Goal: Transaction & Acquisition: Purchase product/service

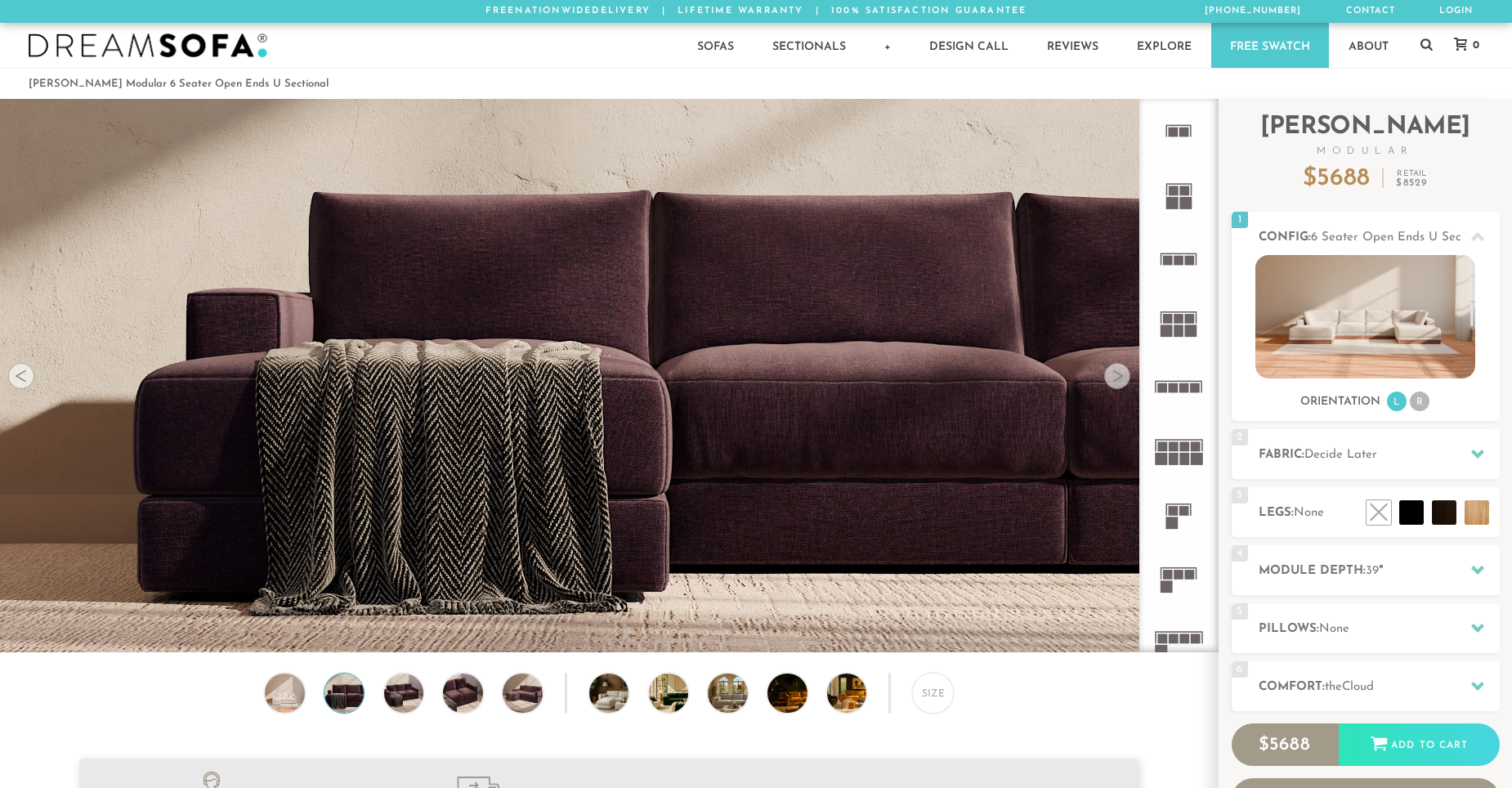
click at [1117, 382] on div at bounding box center [1118, 376] width 27 height 27
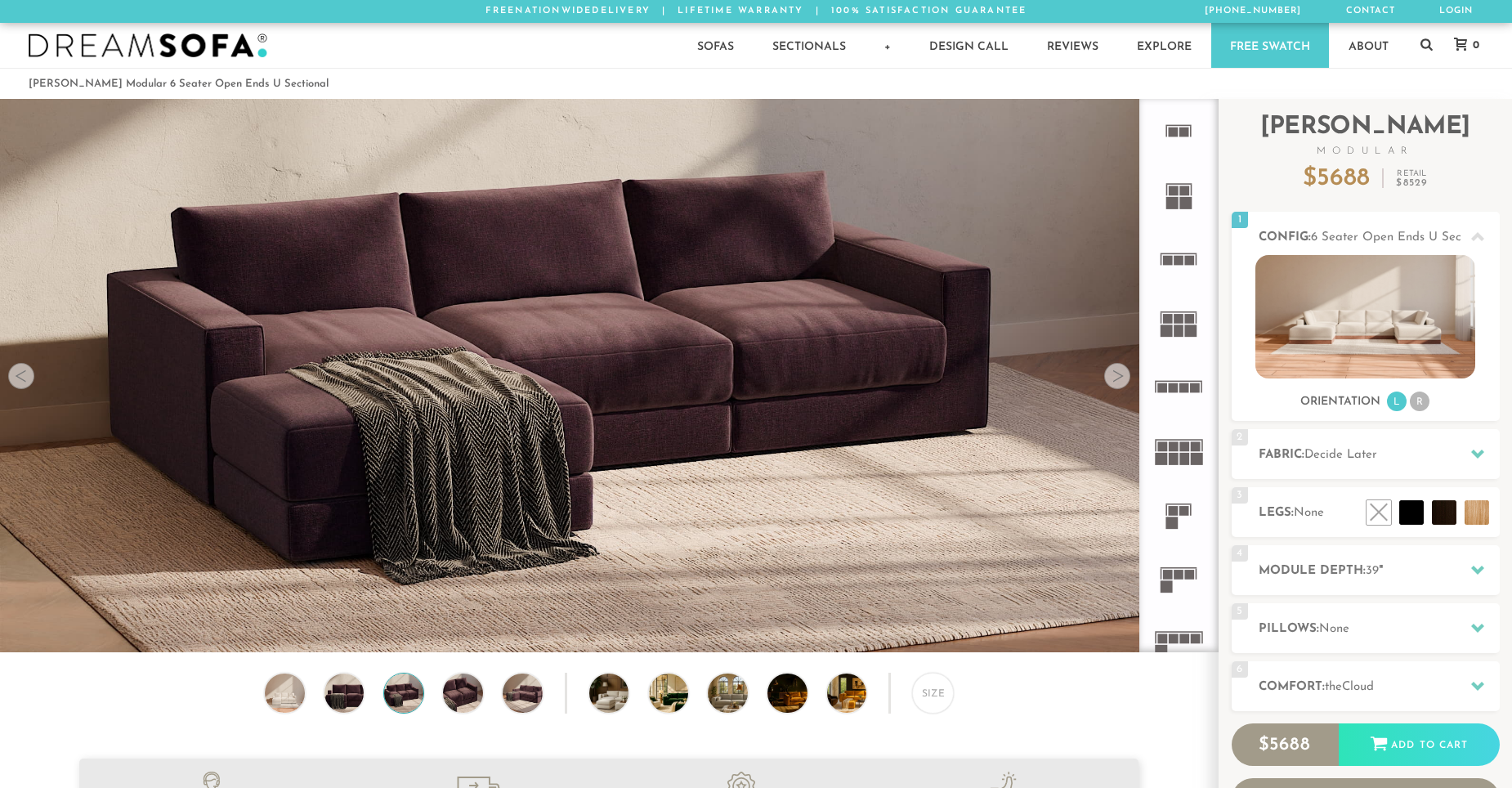
click at [1117, 382] on div at bounding box center [1118, 376] width 27 height 27
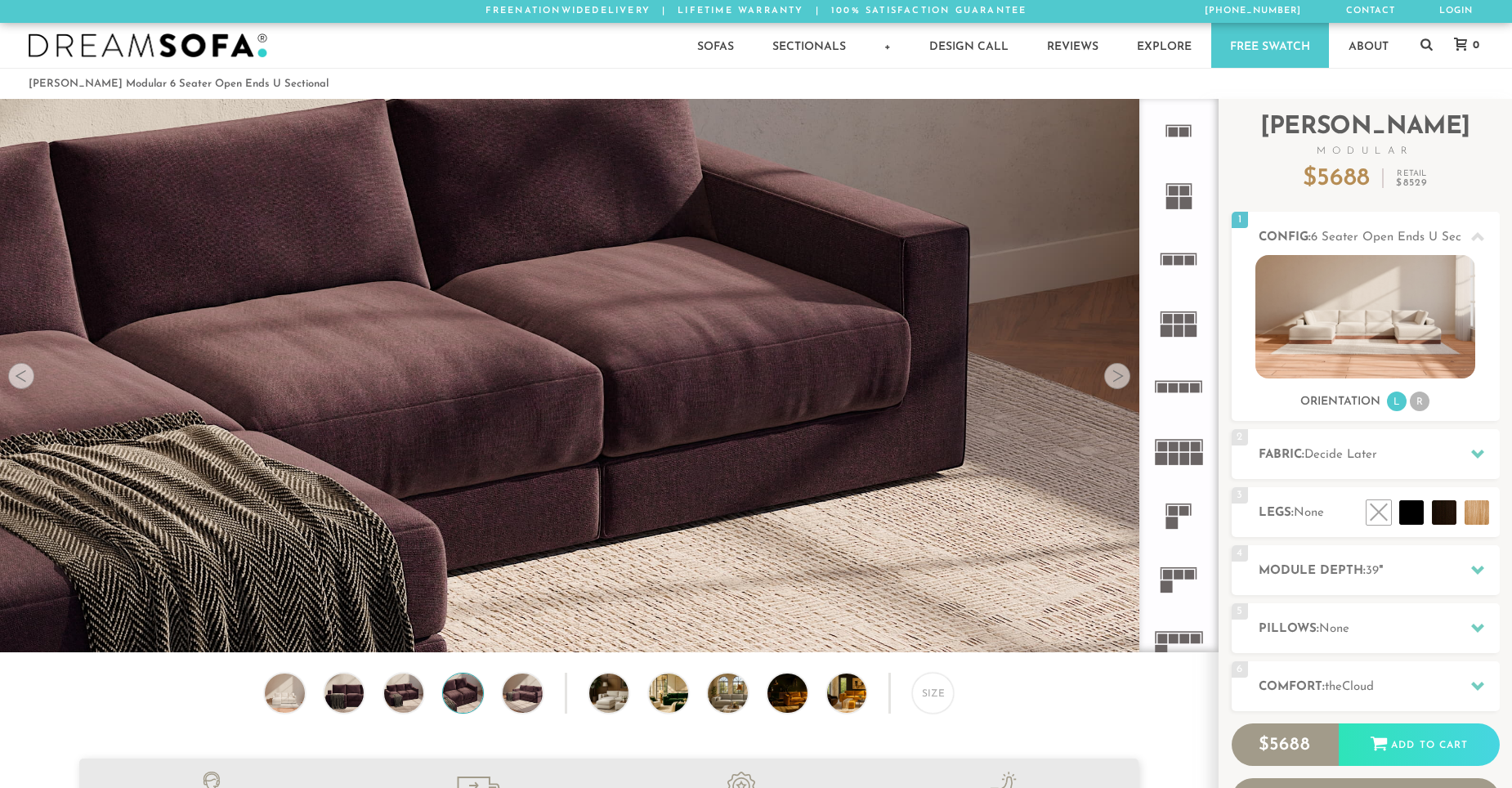
click at [1117, 382] on div at bounding box center [1118, 376] width 27 height 27
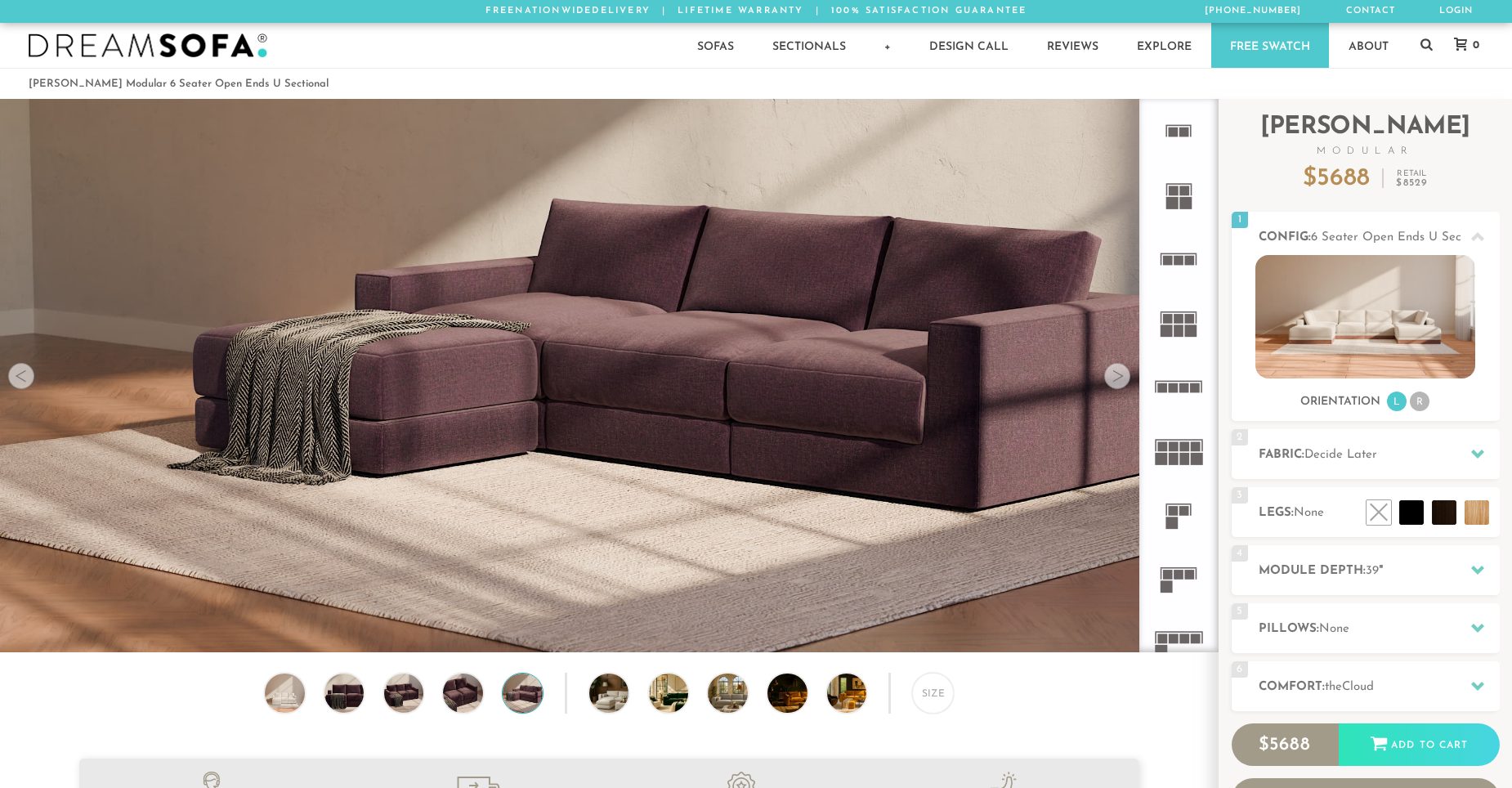
click at [1117, 382] on div at bounding box center [1118, 376] width 27 height 27
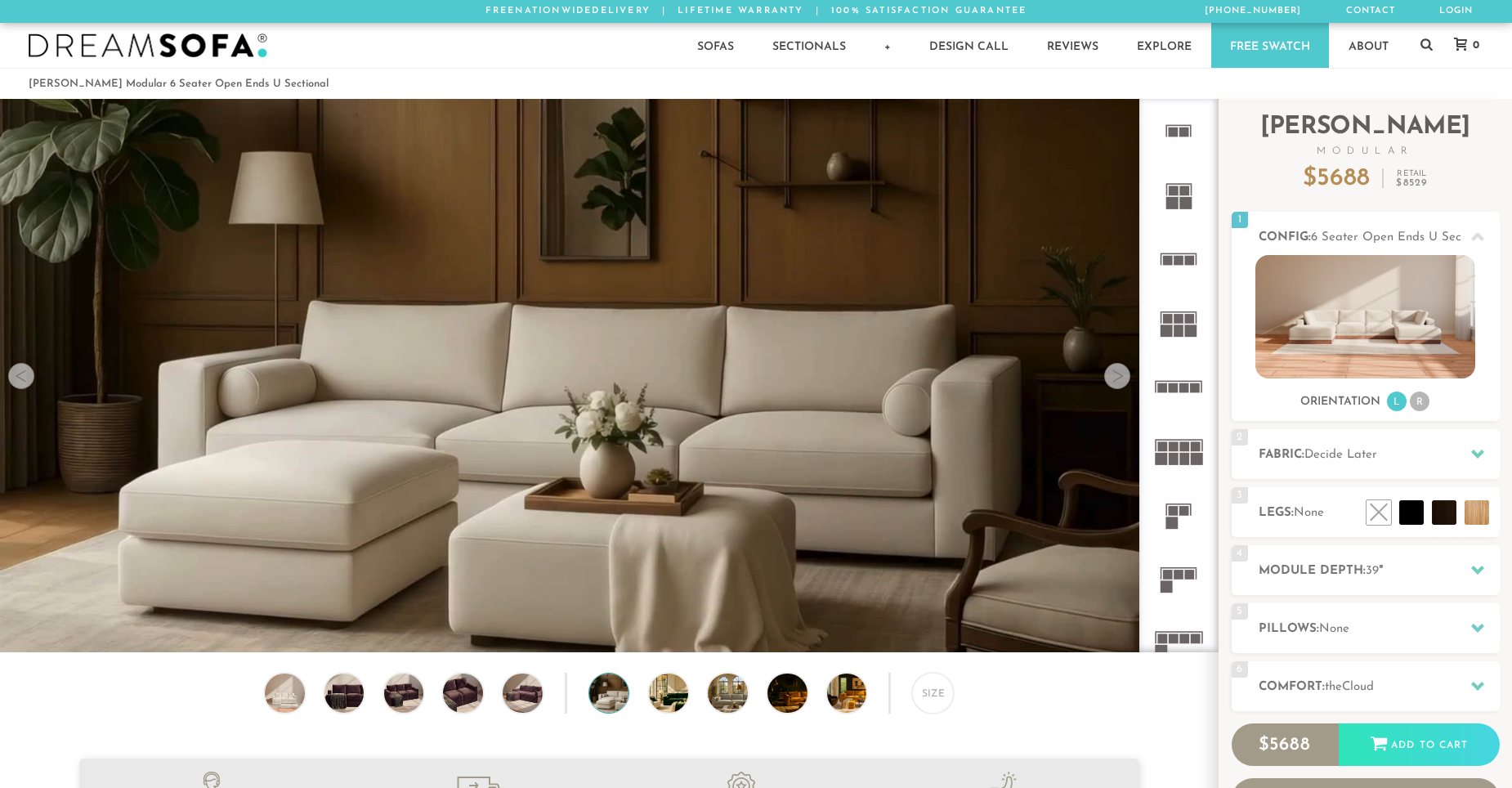
click at [1117, 382] on div at bounding box center [1118, 376] width 27 height 27
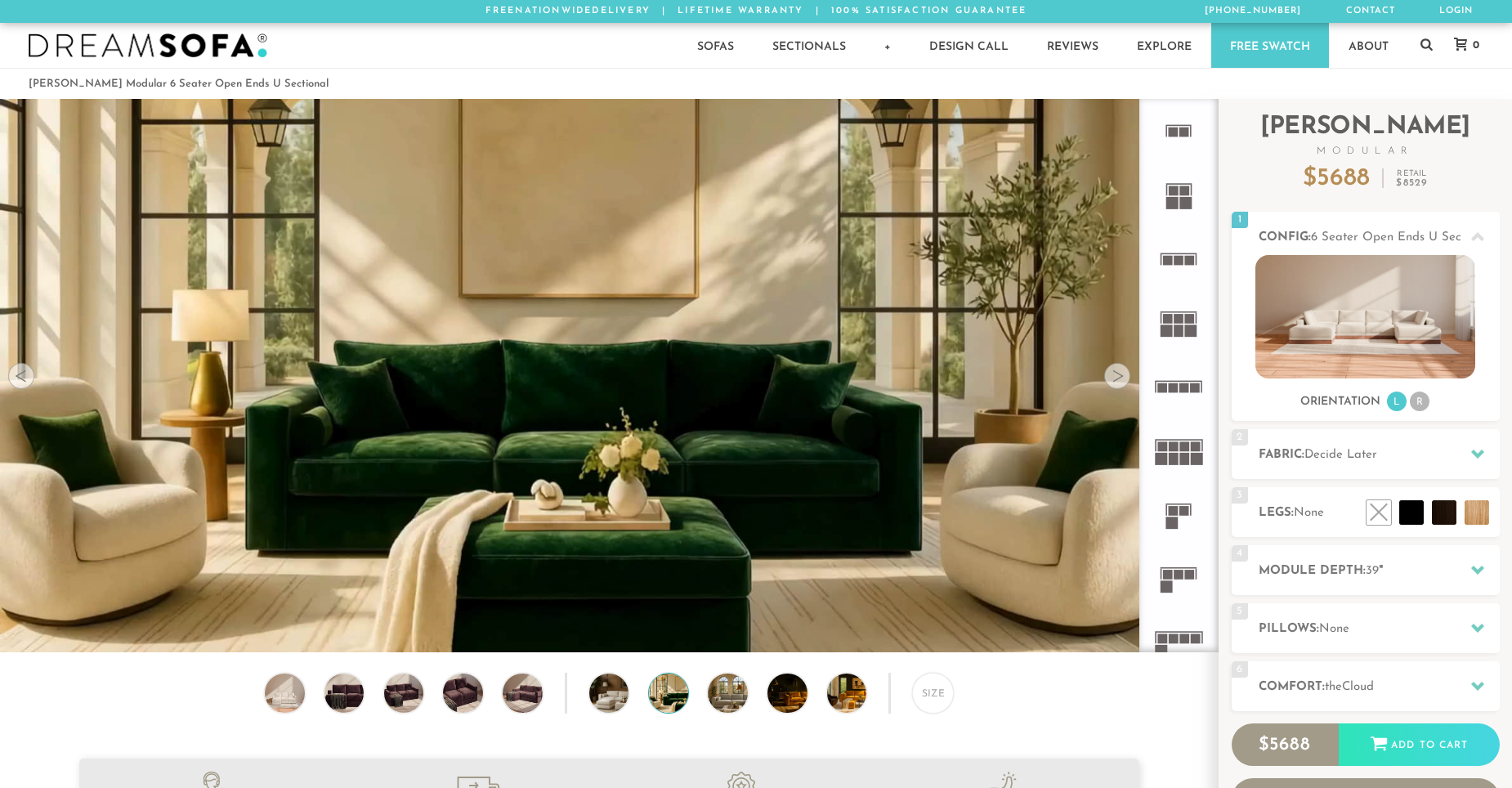
click at [1117, 382] on div at bounding box center [1118, 376] width 27 height 27
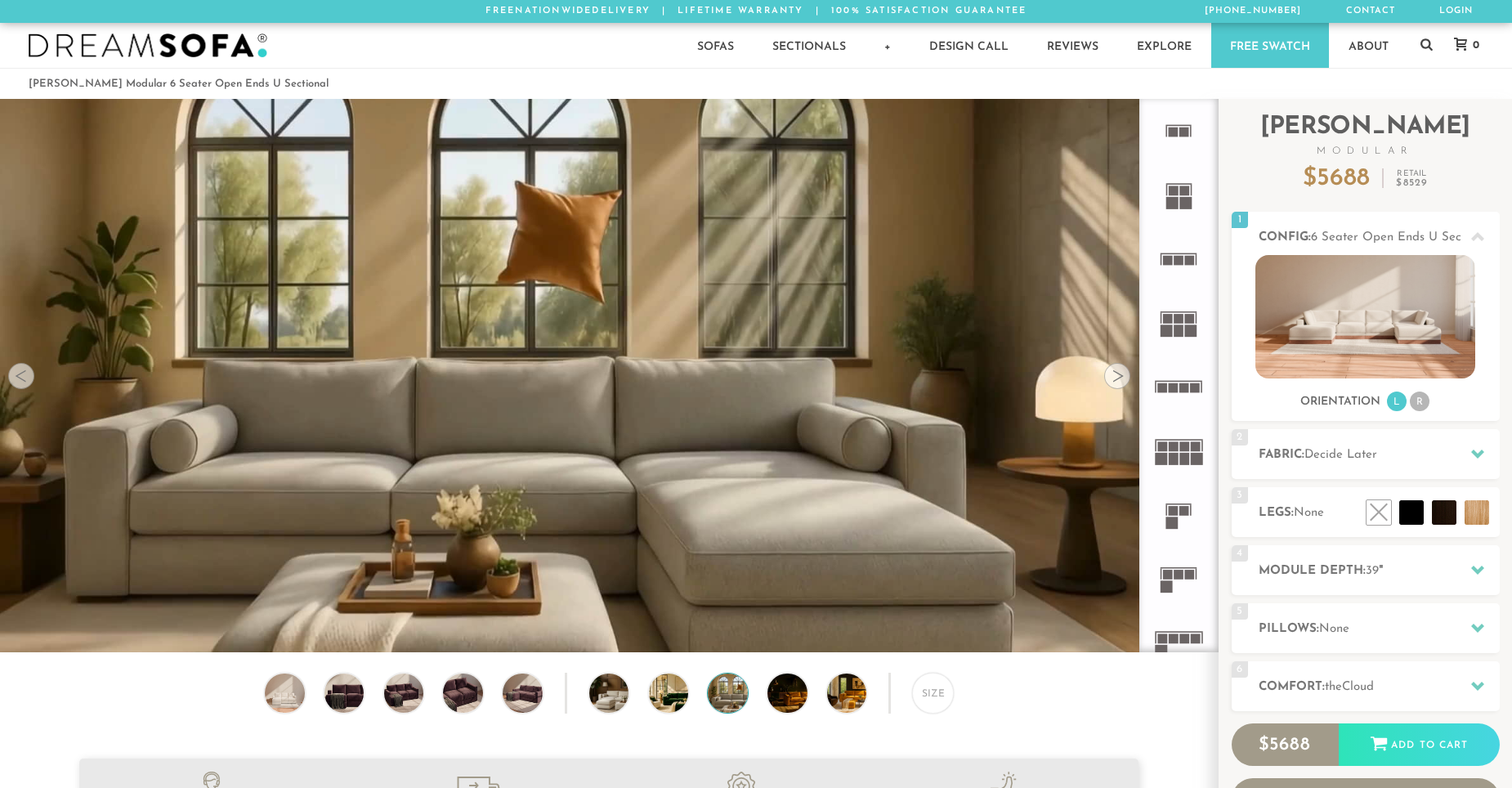
click at [1117, 382] on div at bounding box center [1118, 376] width 27 height 27
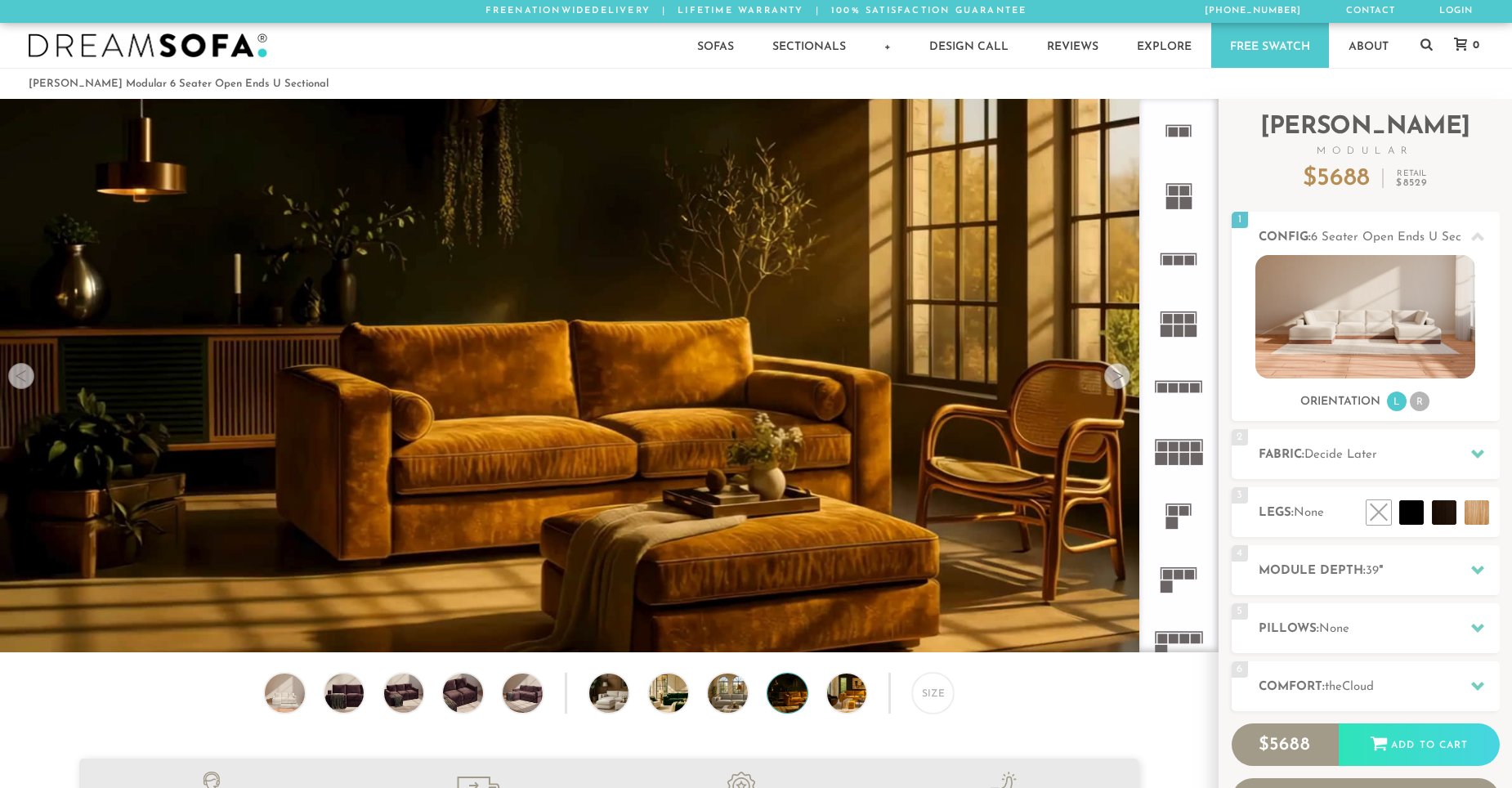
click at [1117, 382] on div at bounding box center [1118, 376] width 27 height 27
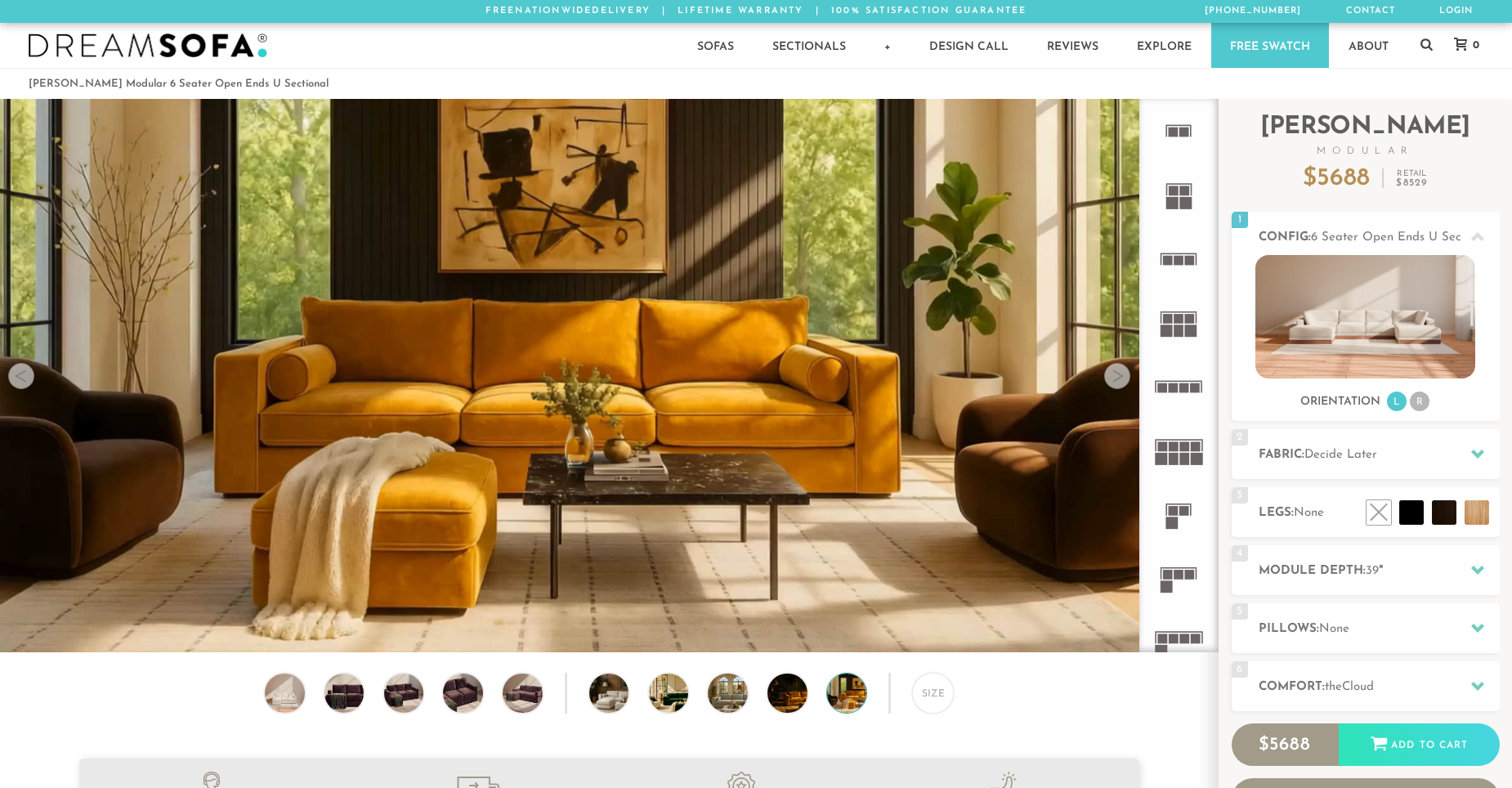
click at [1117, 382] on div at bounding box center [1118, 376] width 27 height 27
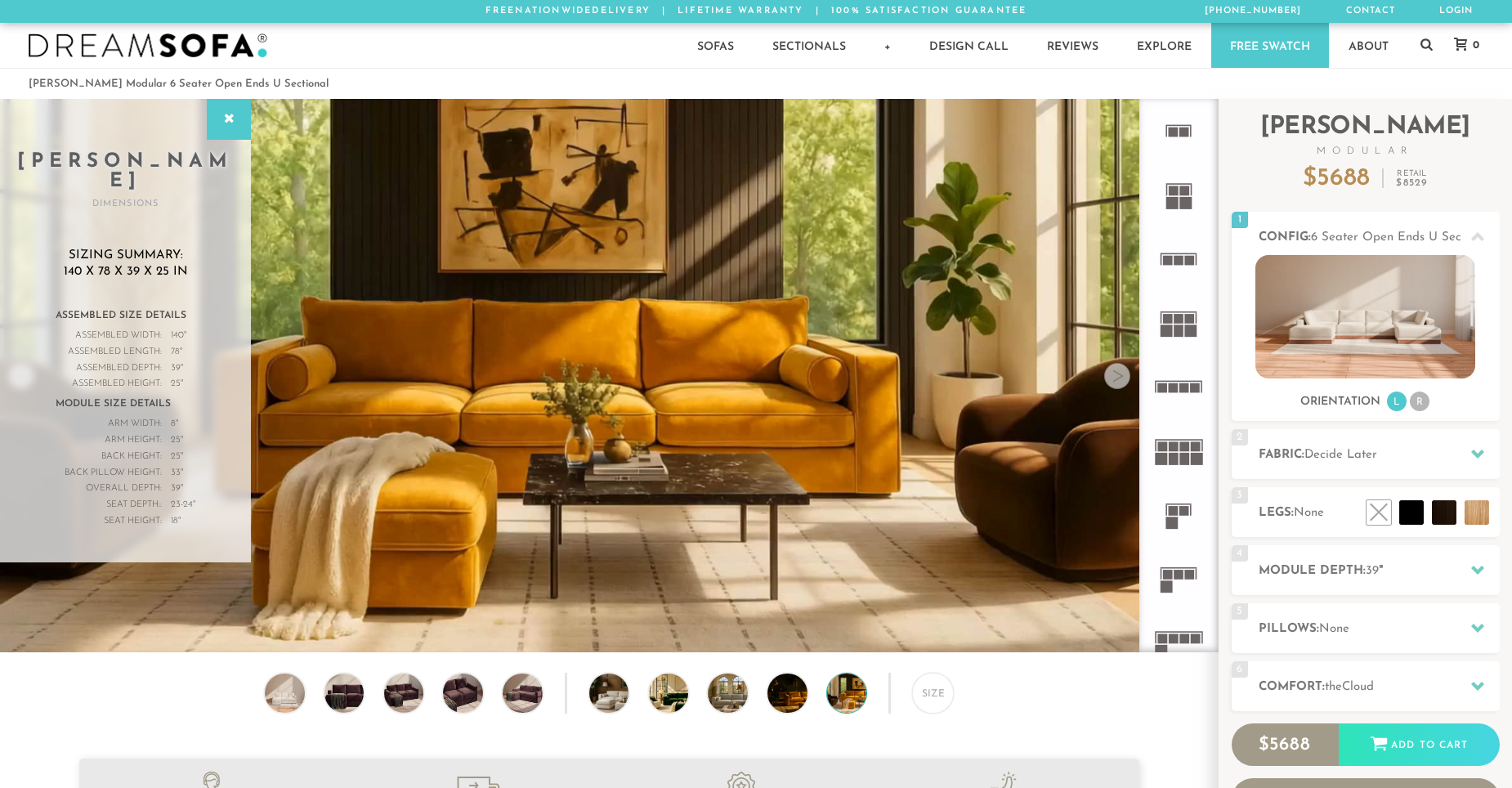
click at [1117, 382] on div at bounding box center [1118, 376] width 27 height 27
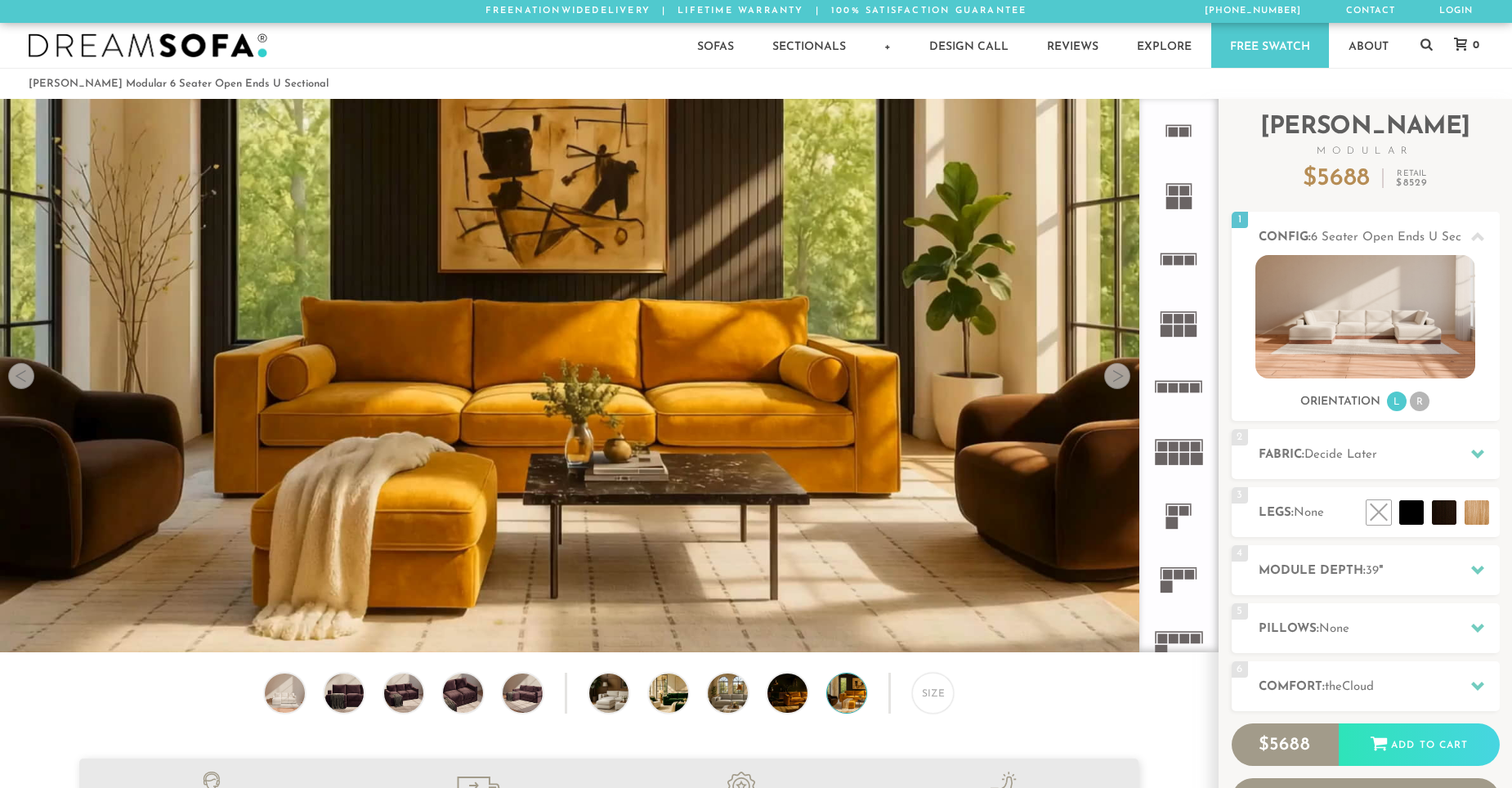
click at [1117, 382] on div at bounding box center [1118, 376] width 27 height 27
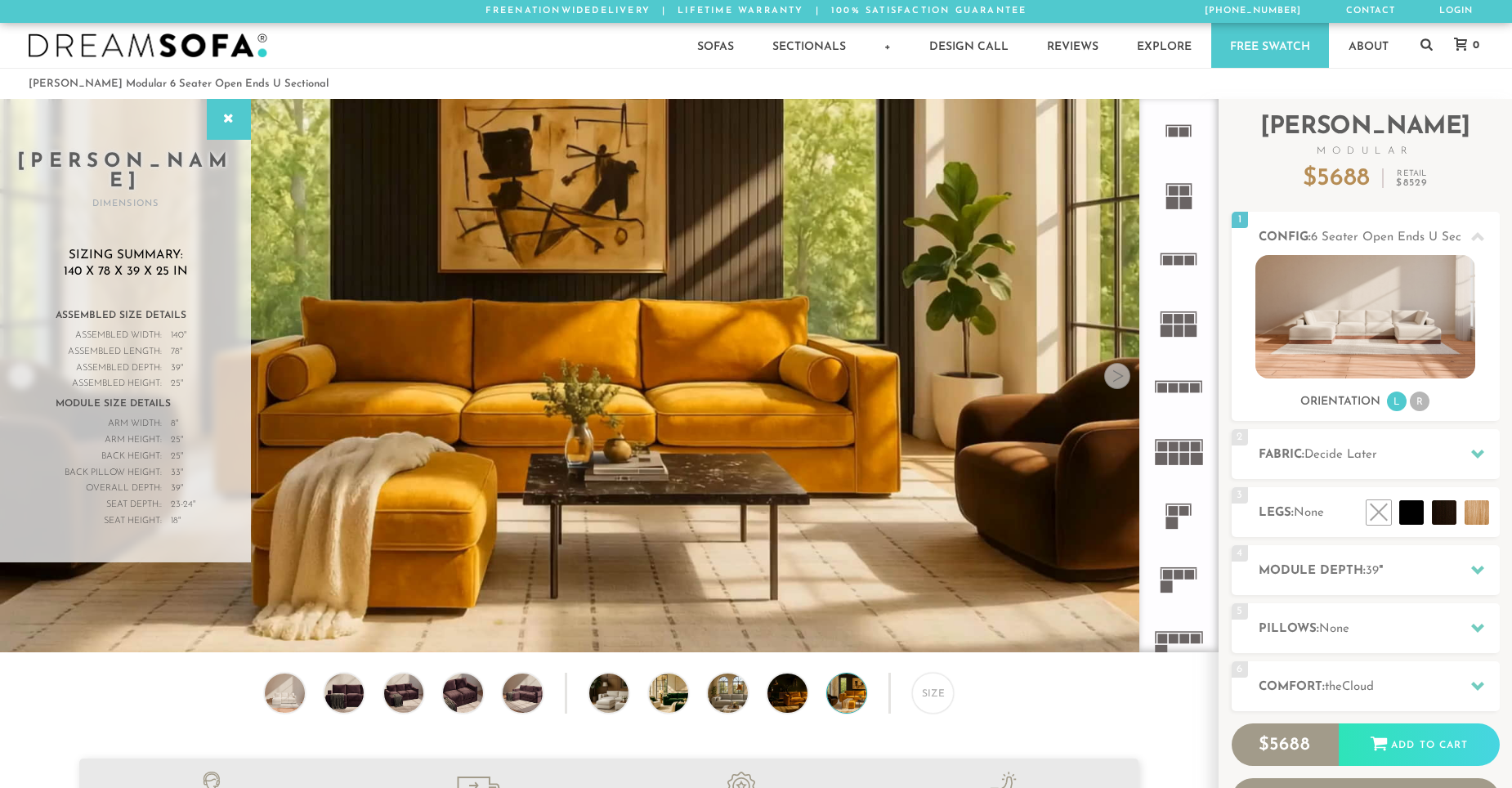
click at [1179, 321] on rect at bounding box center [1179, 318] width 10 height 10
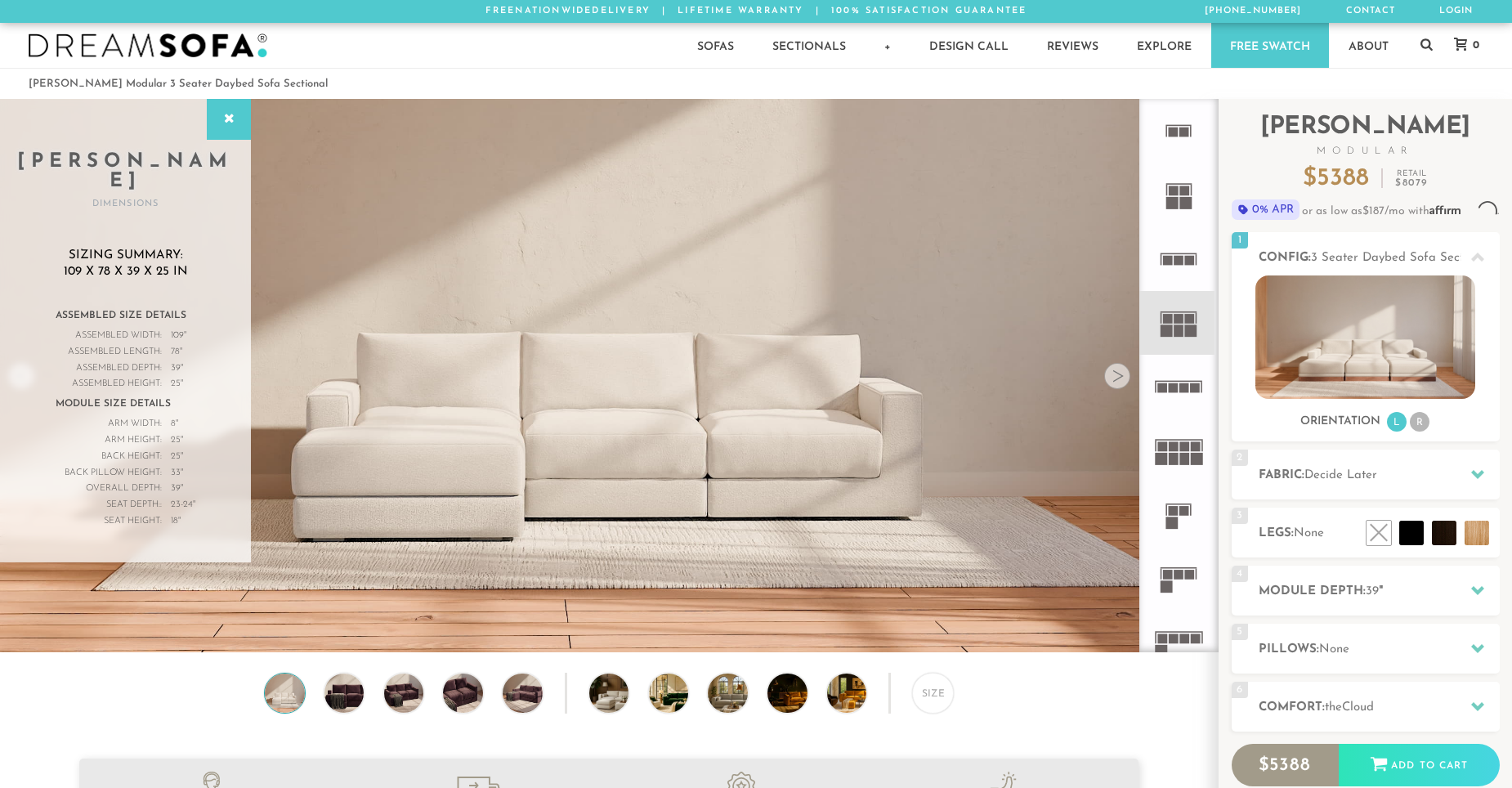
click at [1188, 262] on rect at bounding box center [1190, 259] width 10 height 10
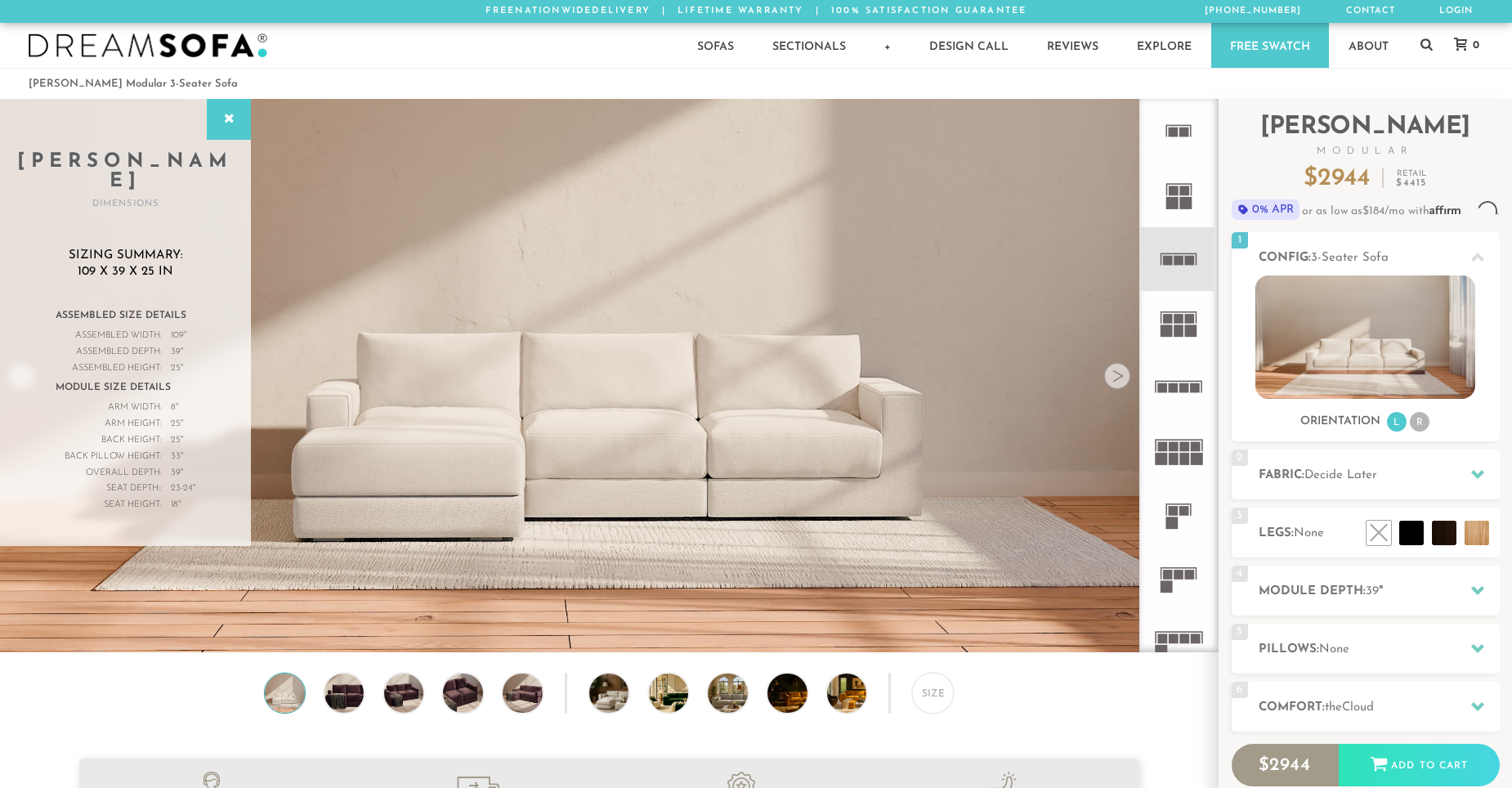
click at [1181, 333] on rect at bounding box center [1179, 330] width 10 height 12
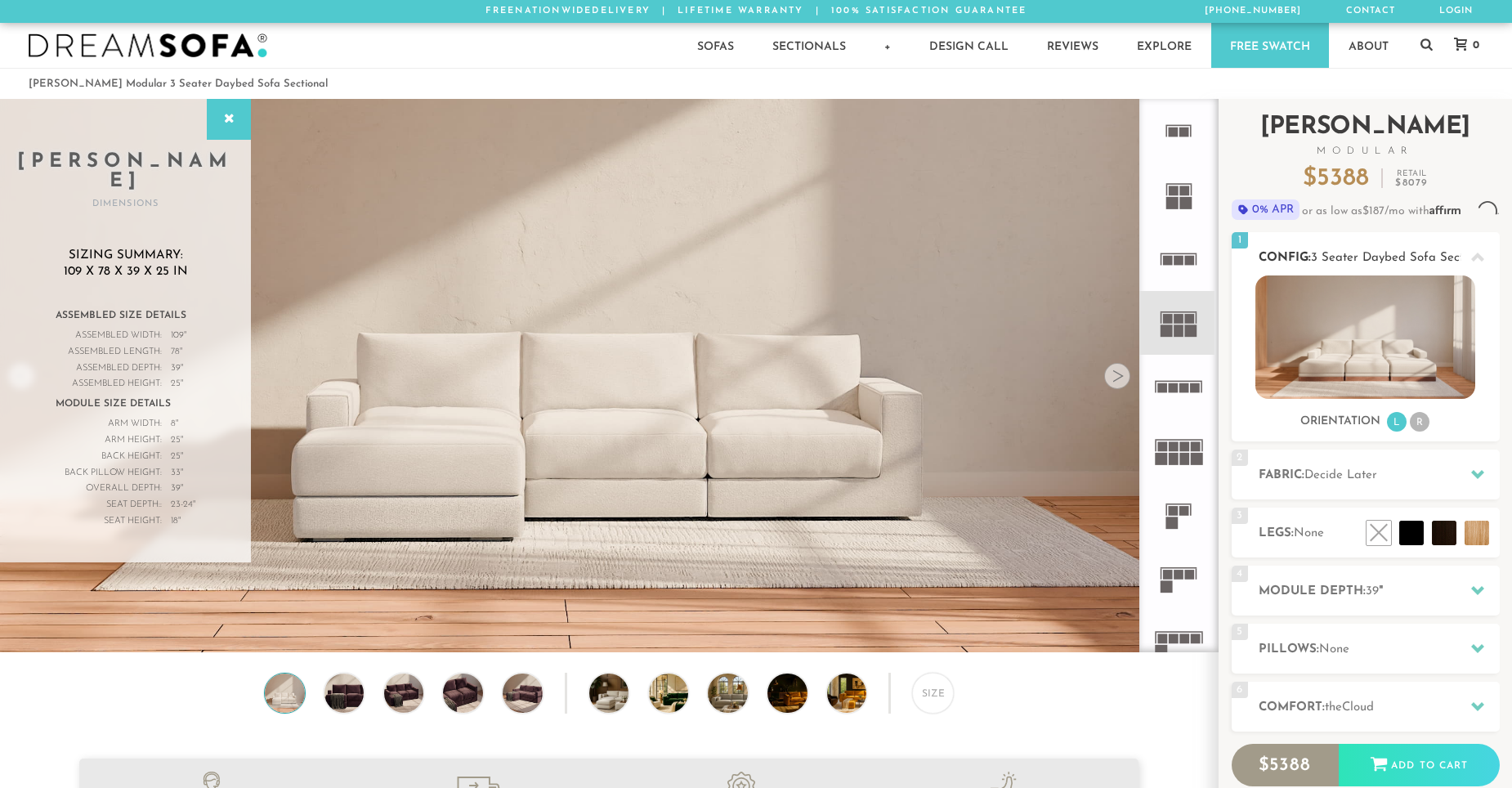
click at [1426, 432] on li "R" at bounding box center [1419, 421] width 20 height 20
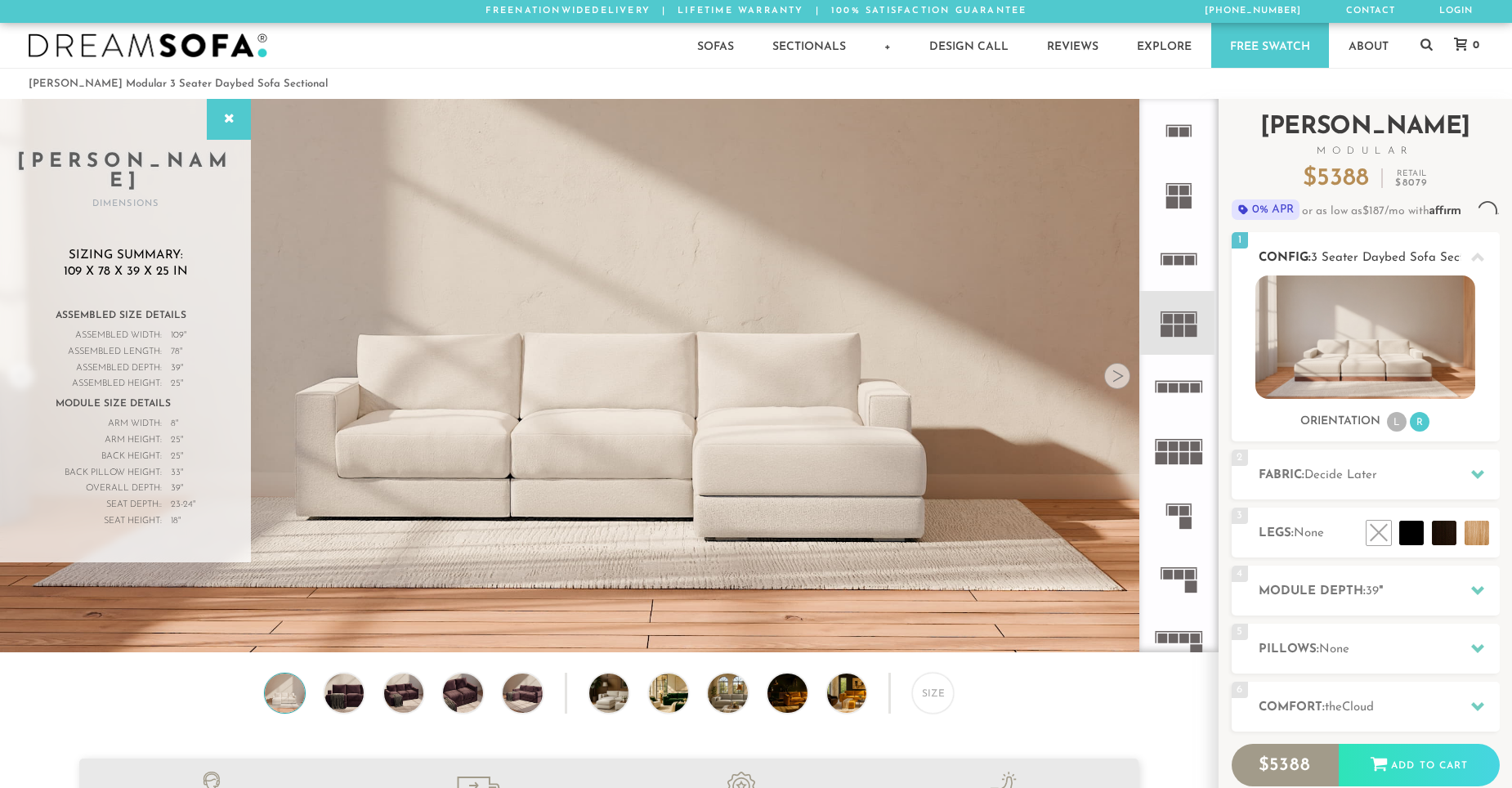
click at [1396, 432] on li "L" at bounding box center [1396, 421] width 20 height 20
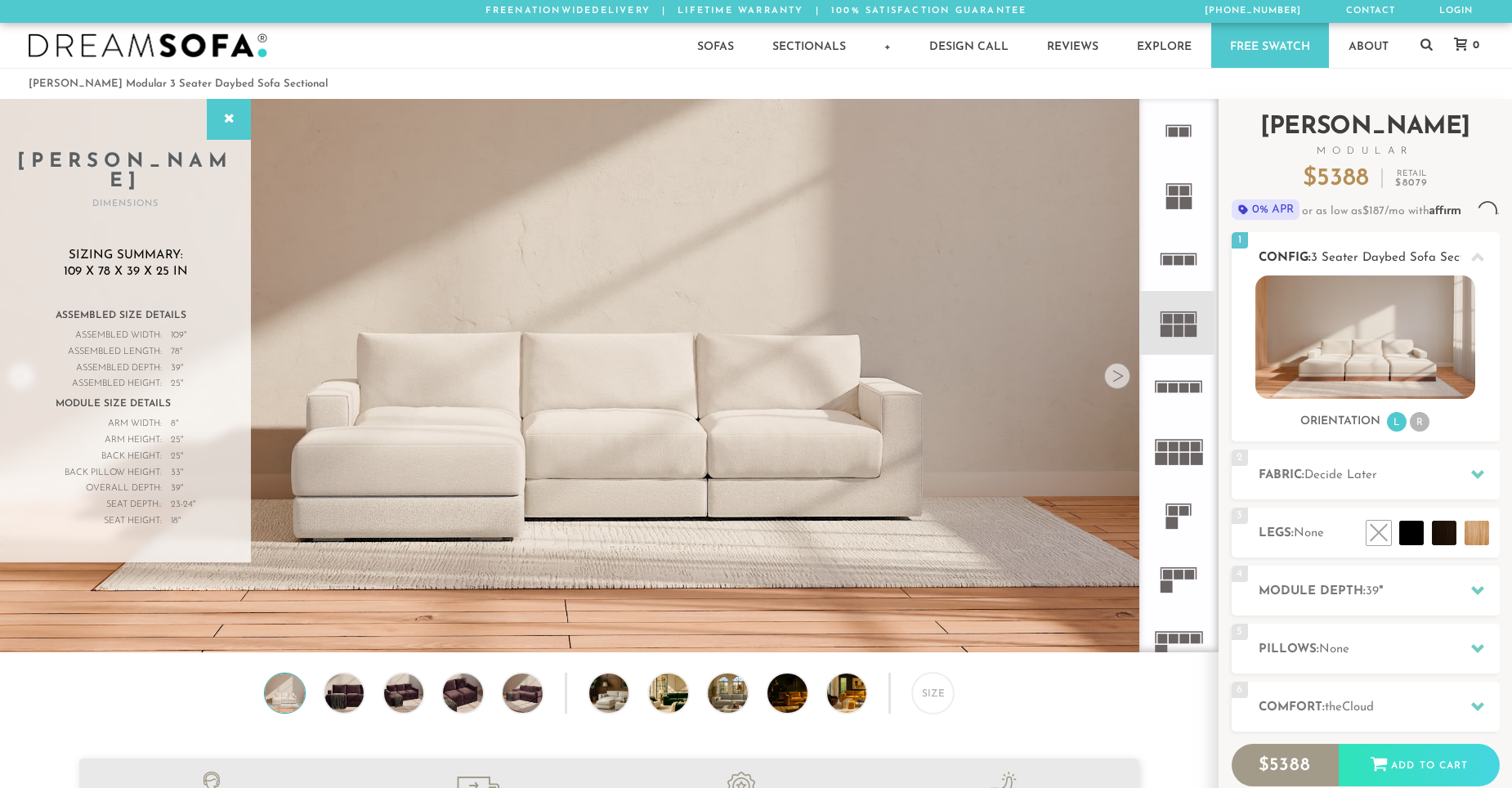
click at [1414, 432] on li "R" at bounding box center [1419, 421] width 20 height 20
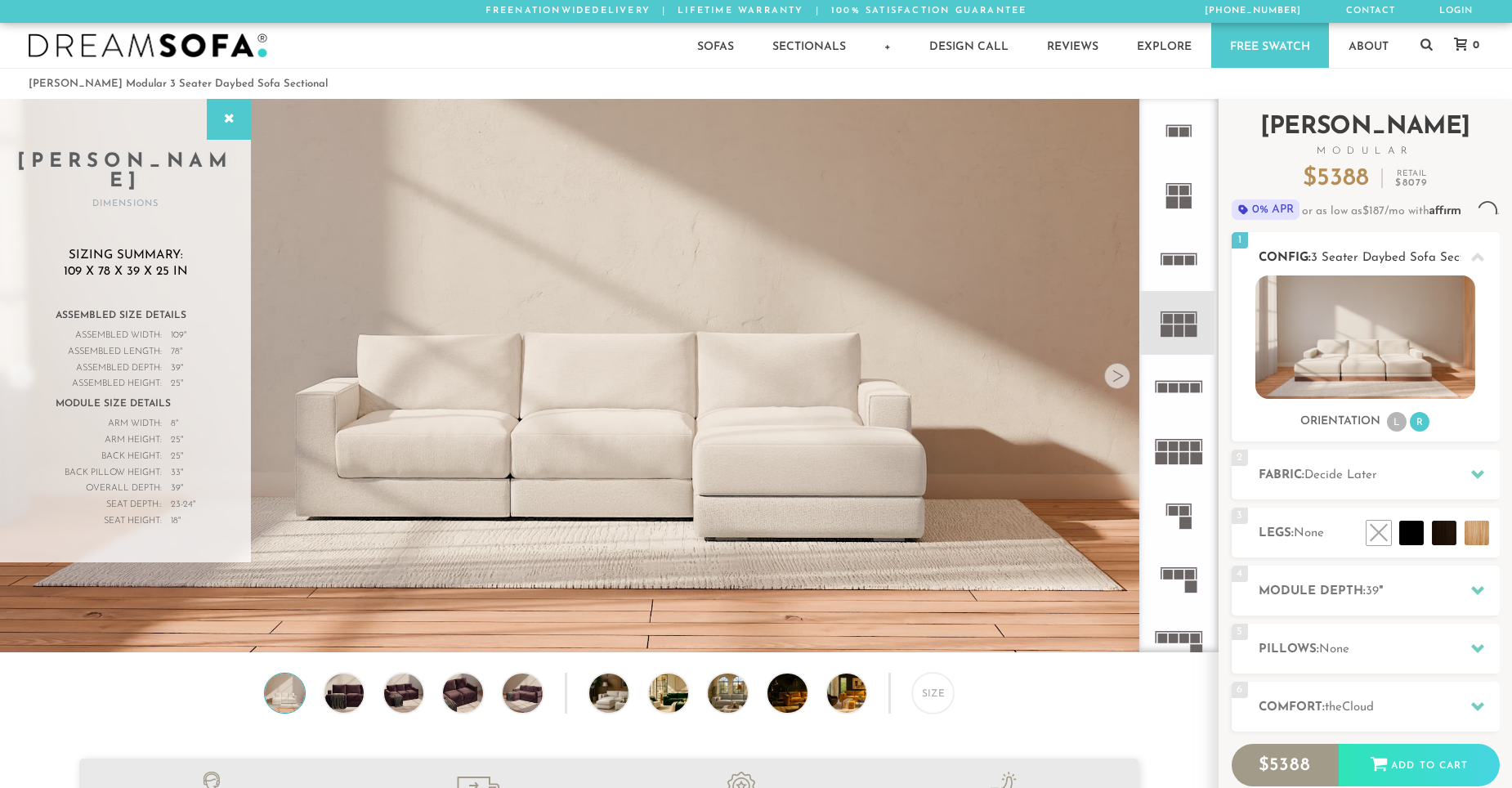
click at [1402, 432] on li "L" at bounding box center [1396, 421] width 20 height 20
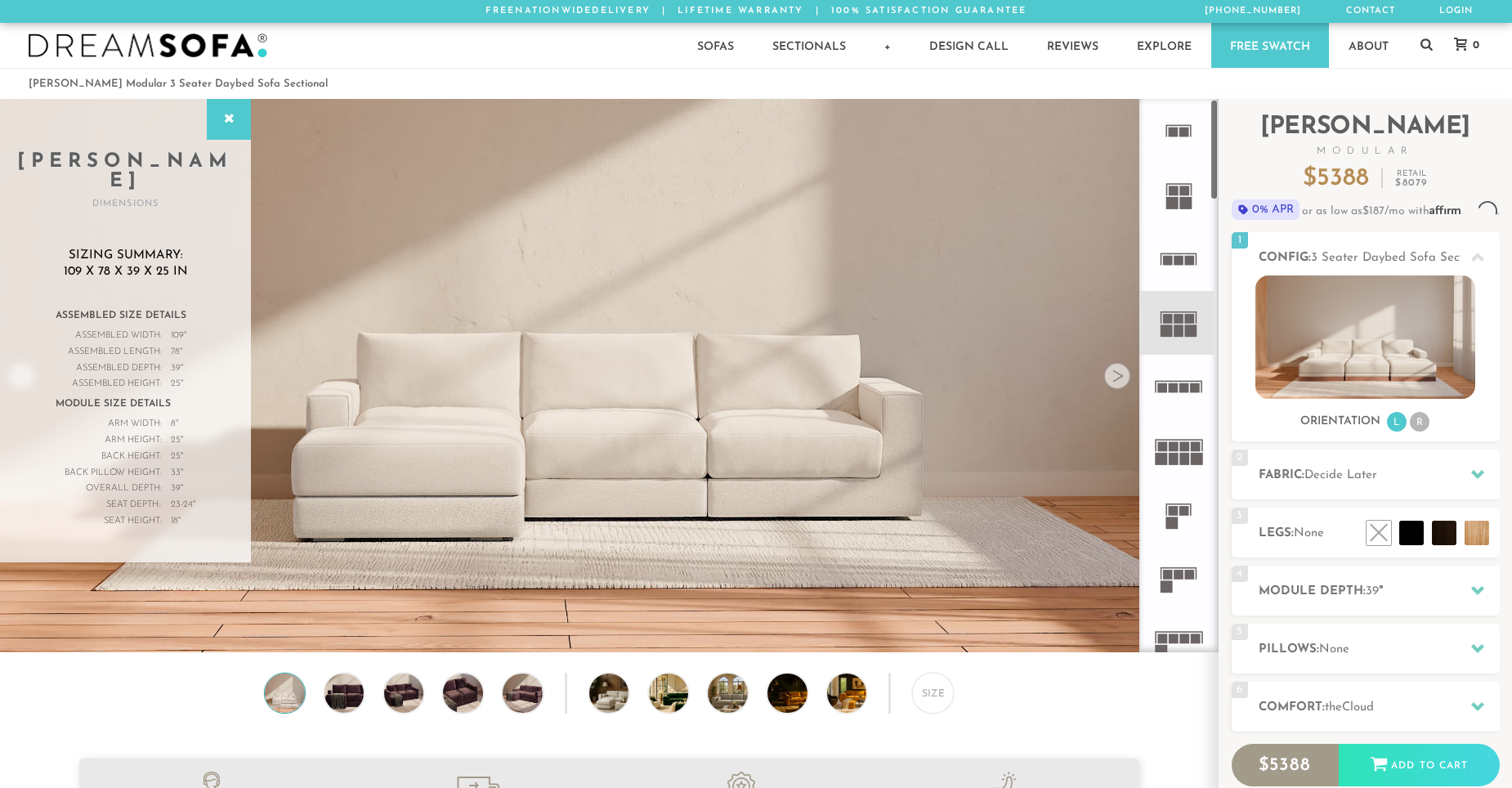
click at [1185, 399] on icon at bounding box center [1178, 386] width 64 height 64
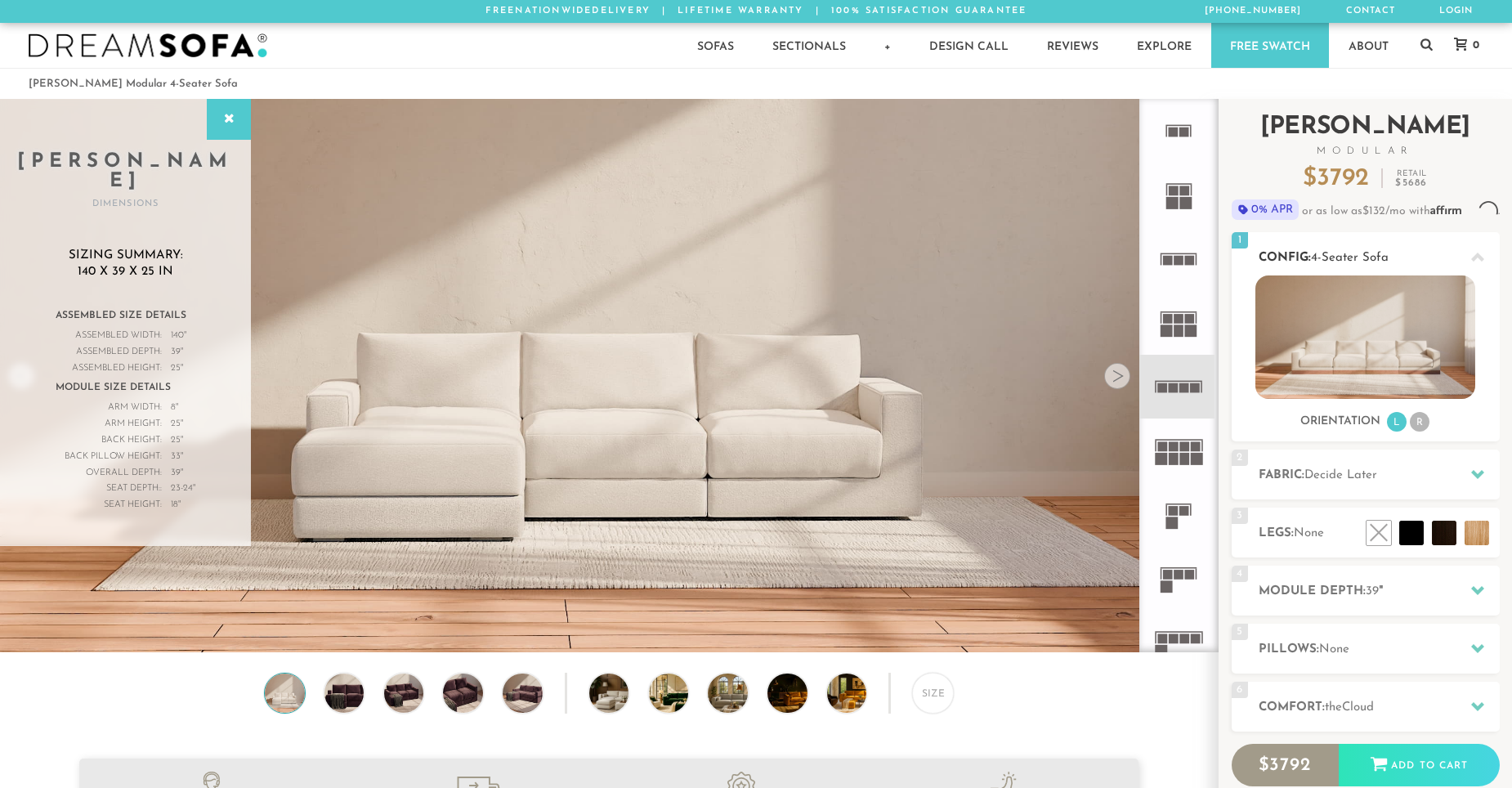
click at [1415, 432] on li "R" at bounding box center [1419, 421] width 20 height 20
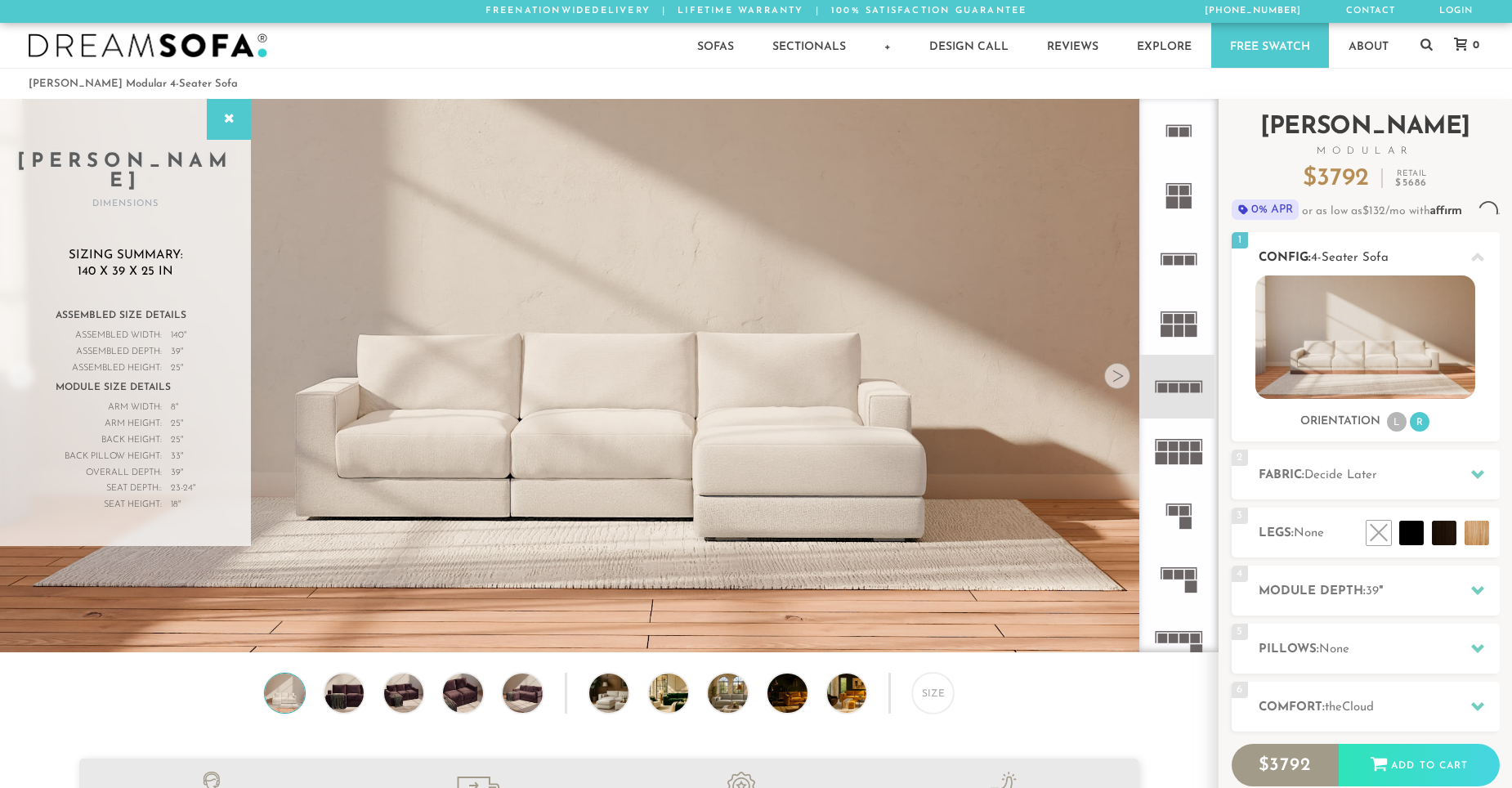
click at [1415, 432] on li "R" at bounding box center [1419, 421] width 20 height 20
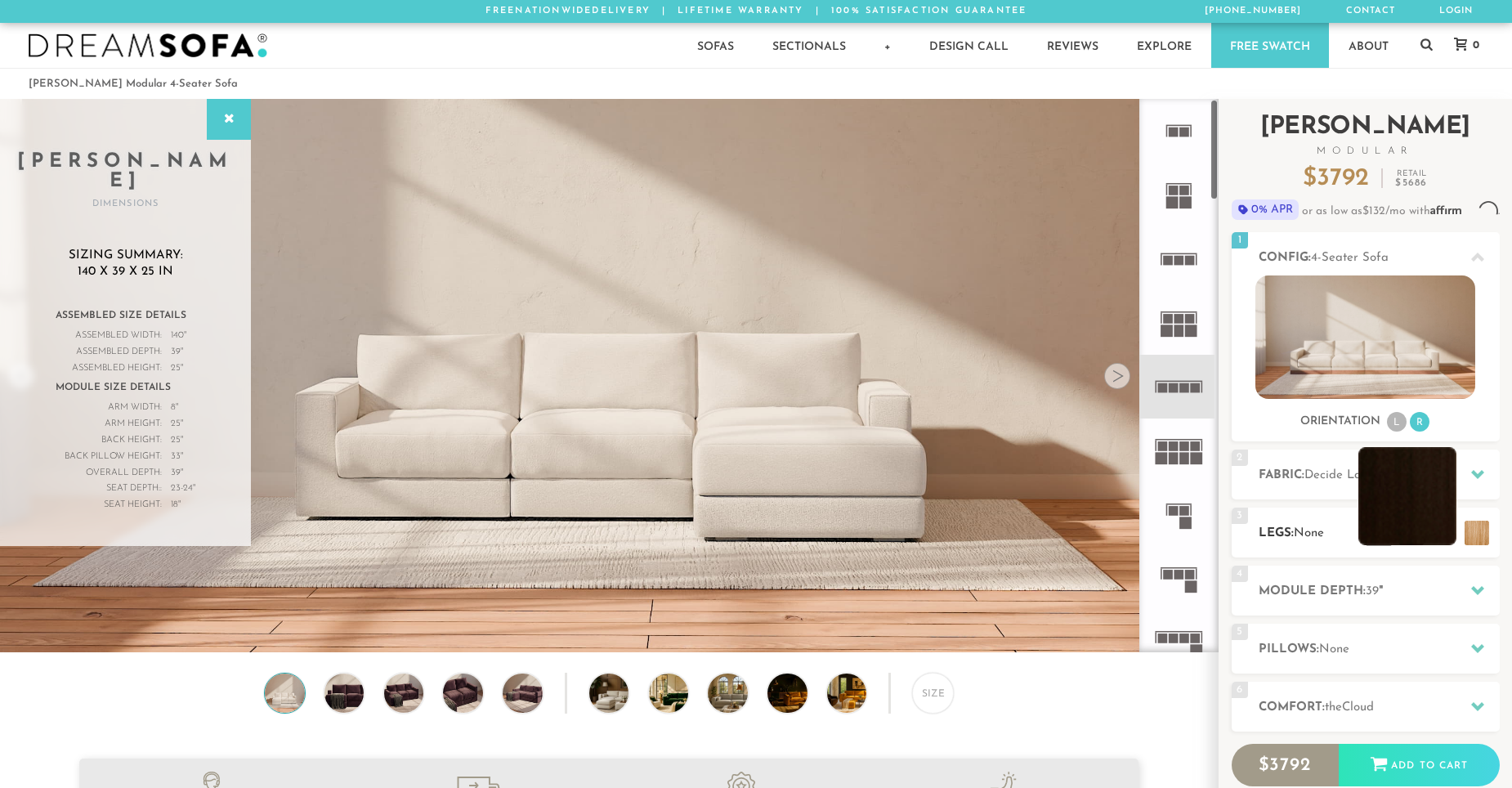
click at [1417, 546] on li at bounding box center [1407, 495] width 98 height 98
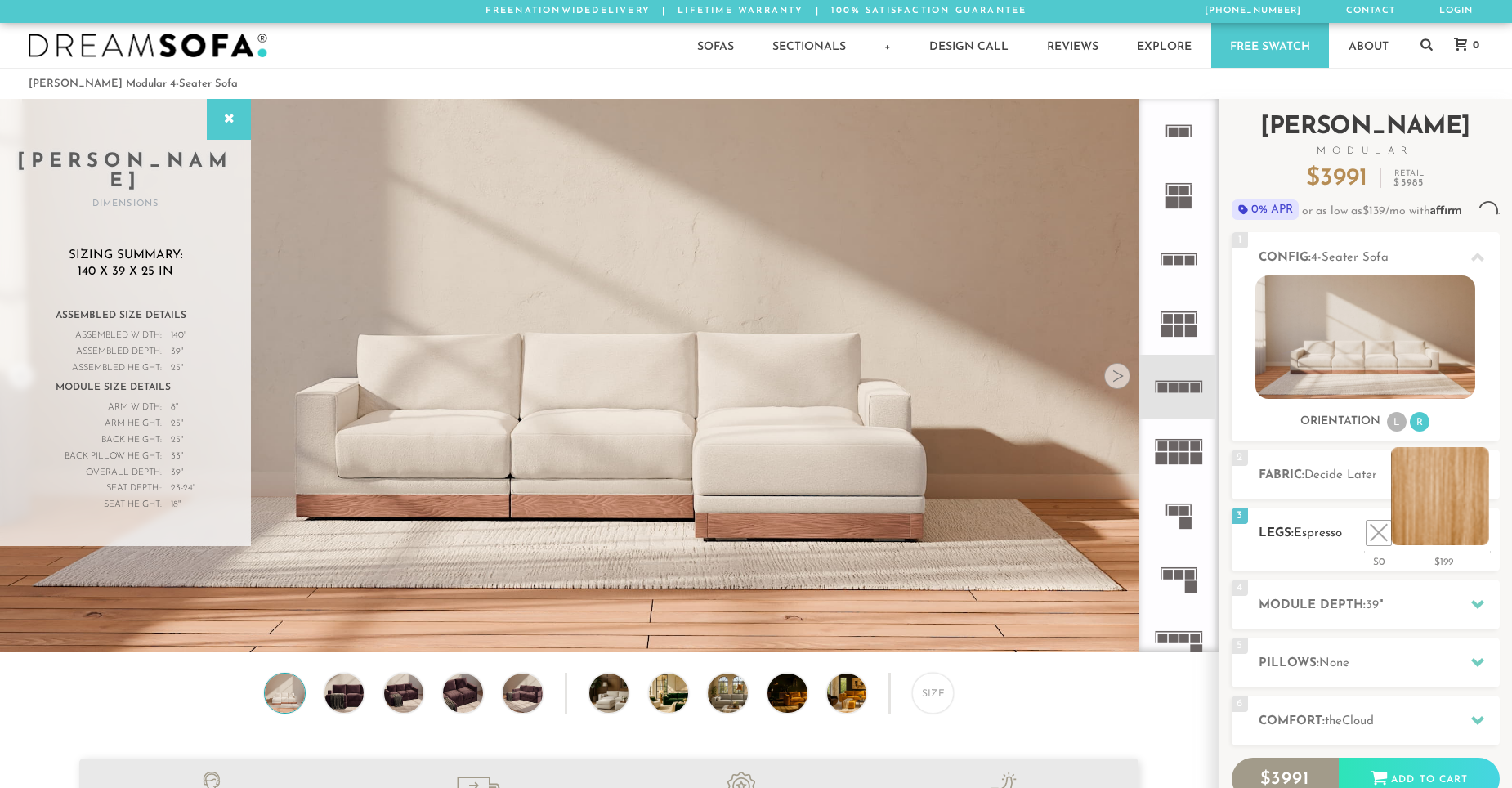
click at [1480, 546] on li at bounding box center [1440, 495] width 98 height 98
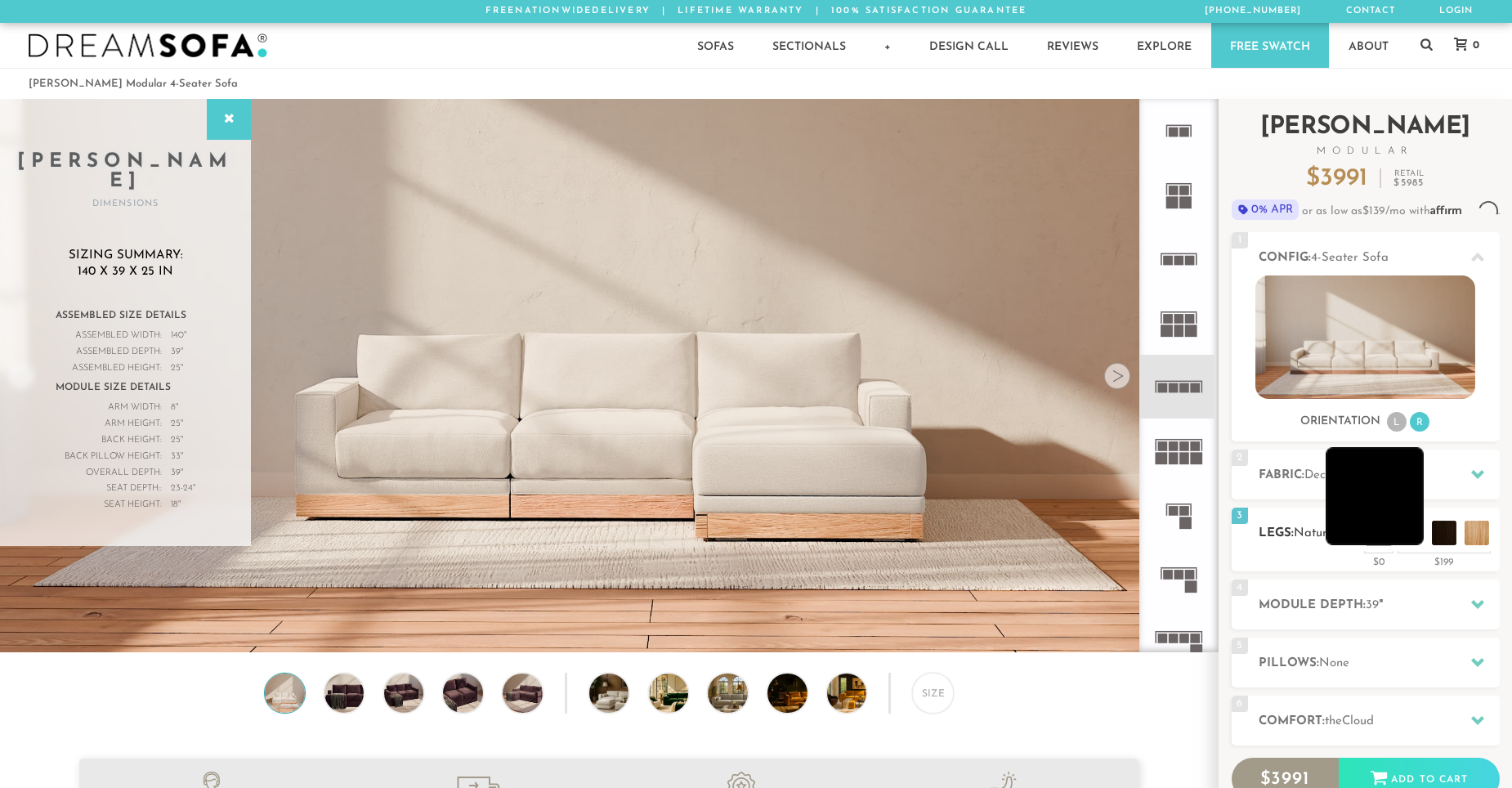
click at [1407, 546] on li at bounding box center [1374, 495] width 98 height 98
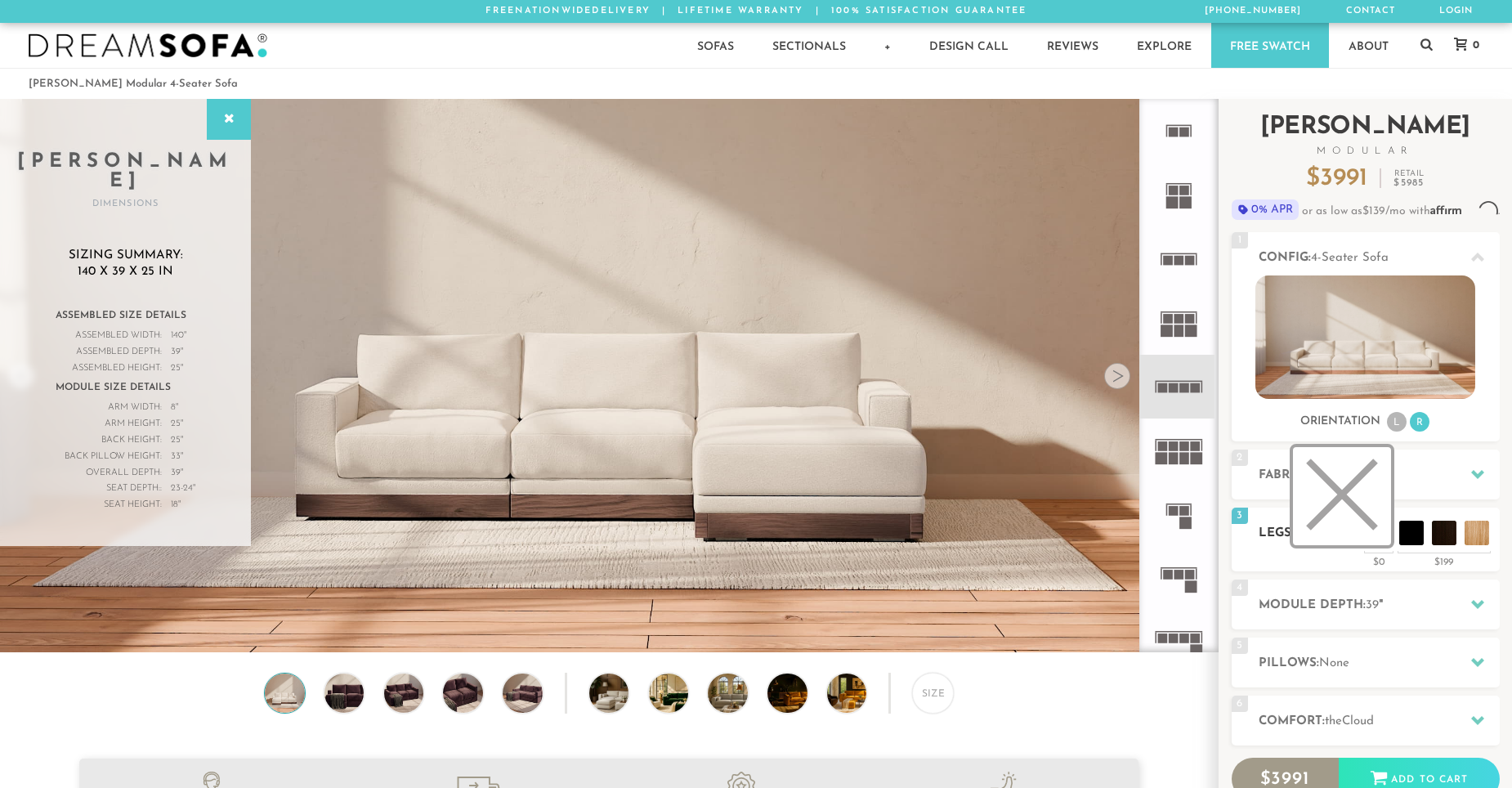
click at [1368, 546] on li at bounding box center [1341, 495] width 98 height 98
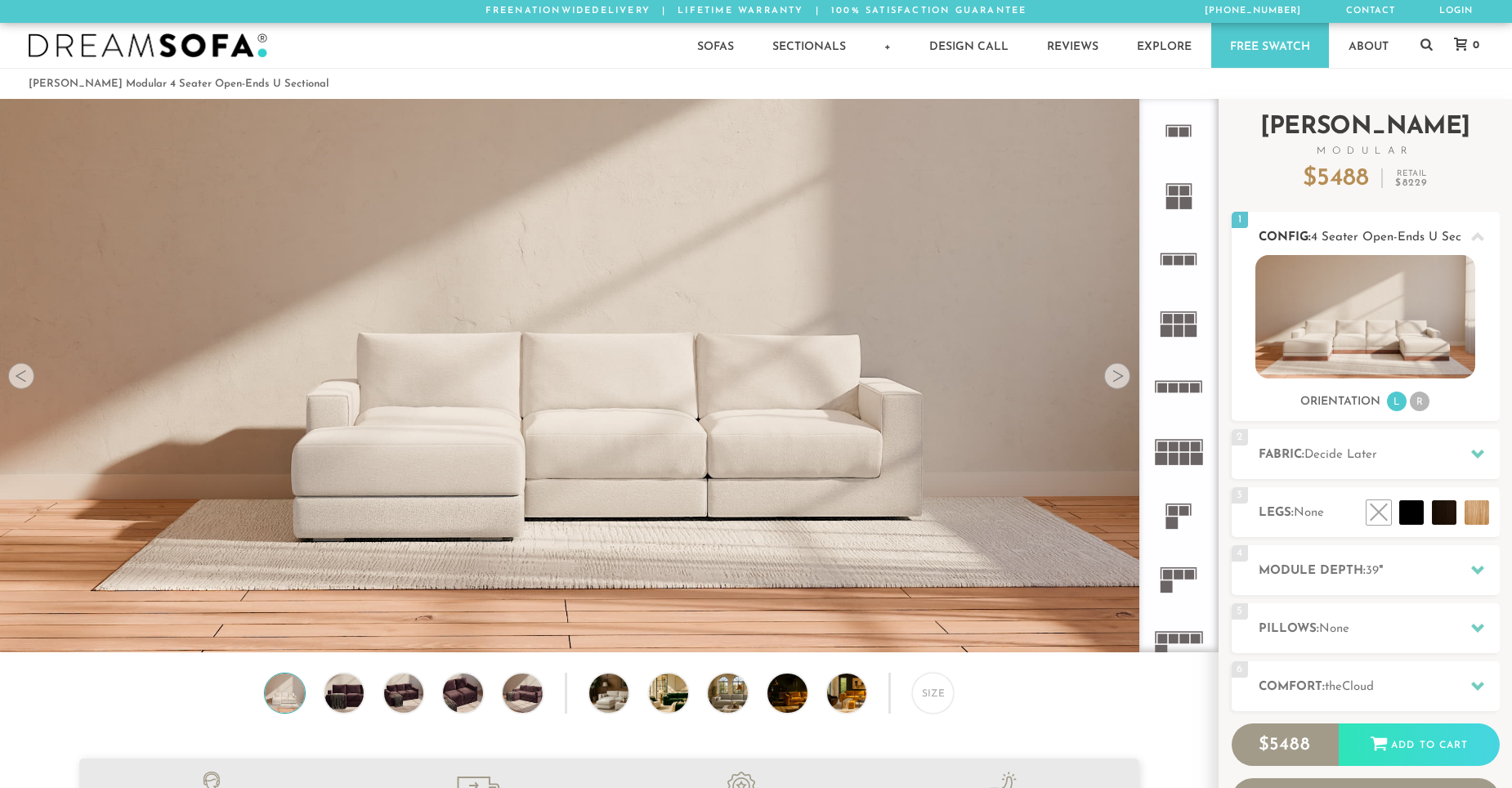
click at [1479, 233] on icon at bounding box center [1478, 238] width 13 height 13
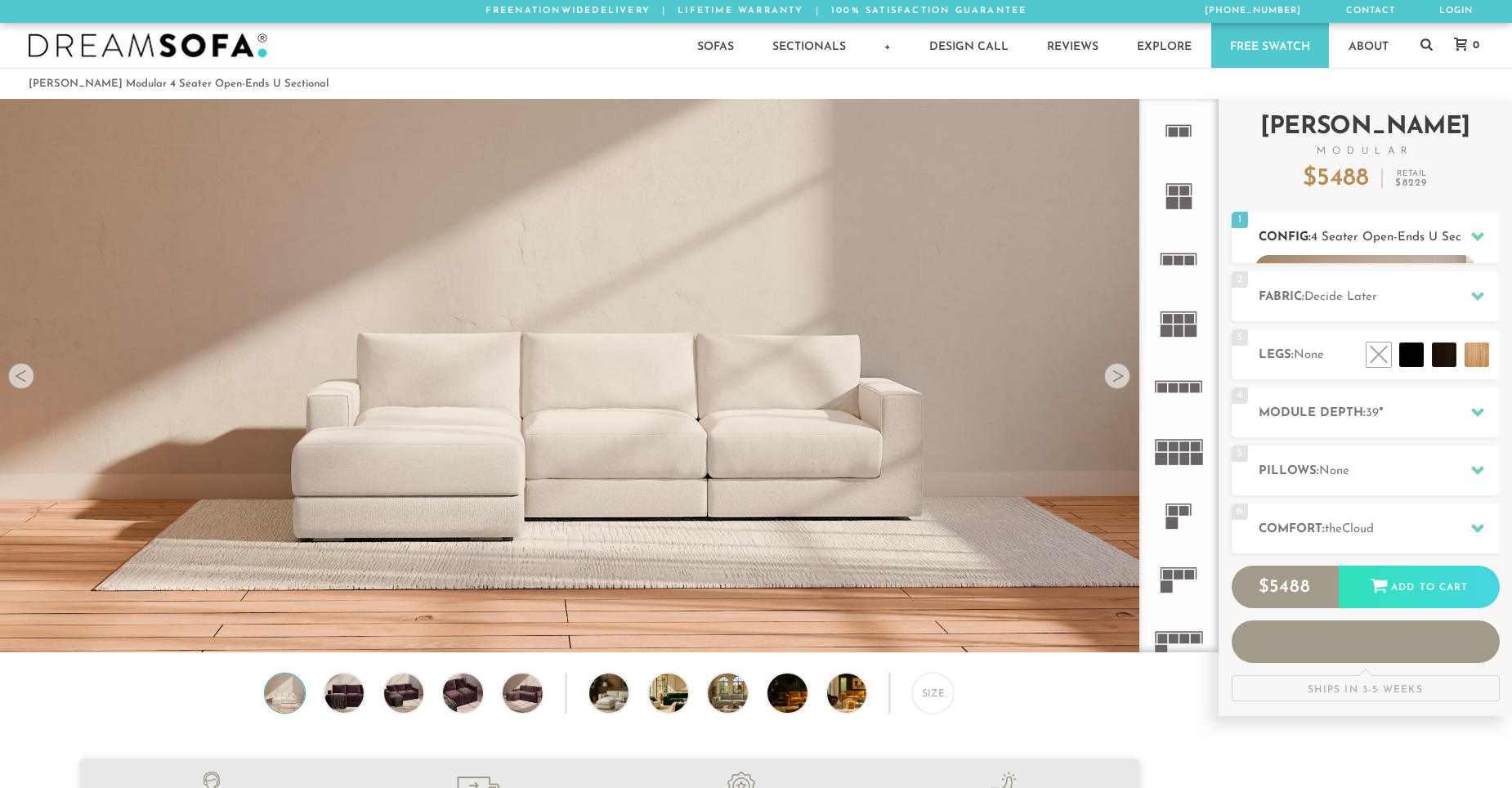
click at [1479, 233] on icon at bounding box center [1478, 237] width 13 height 13
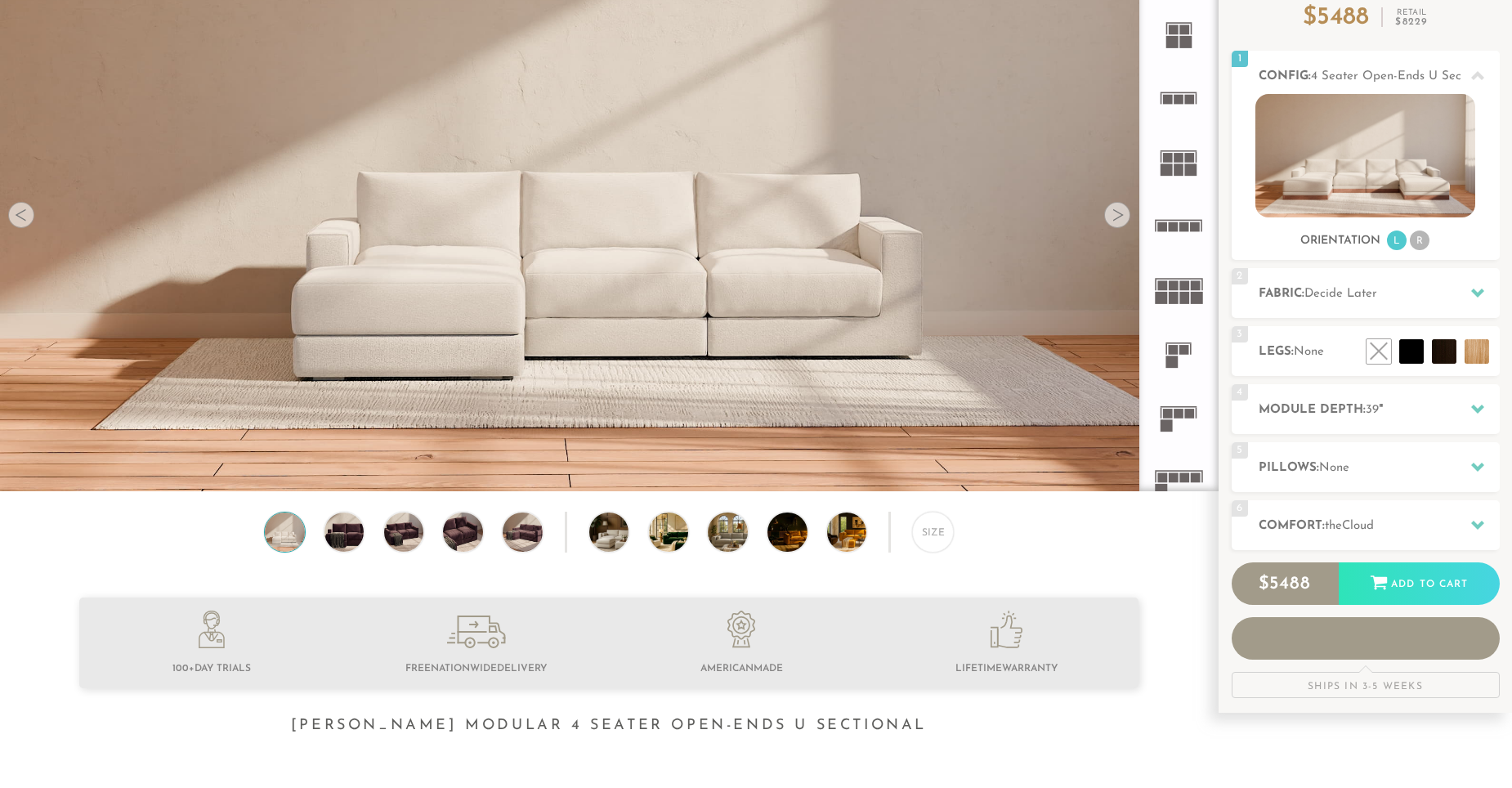
scroll to position [163, 0]
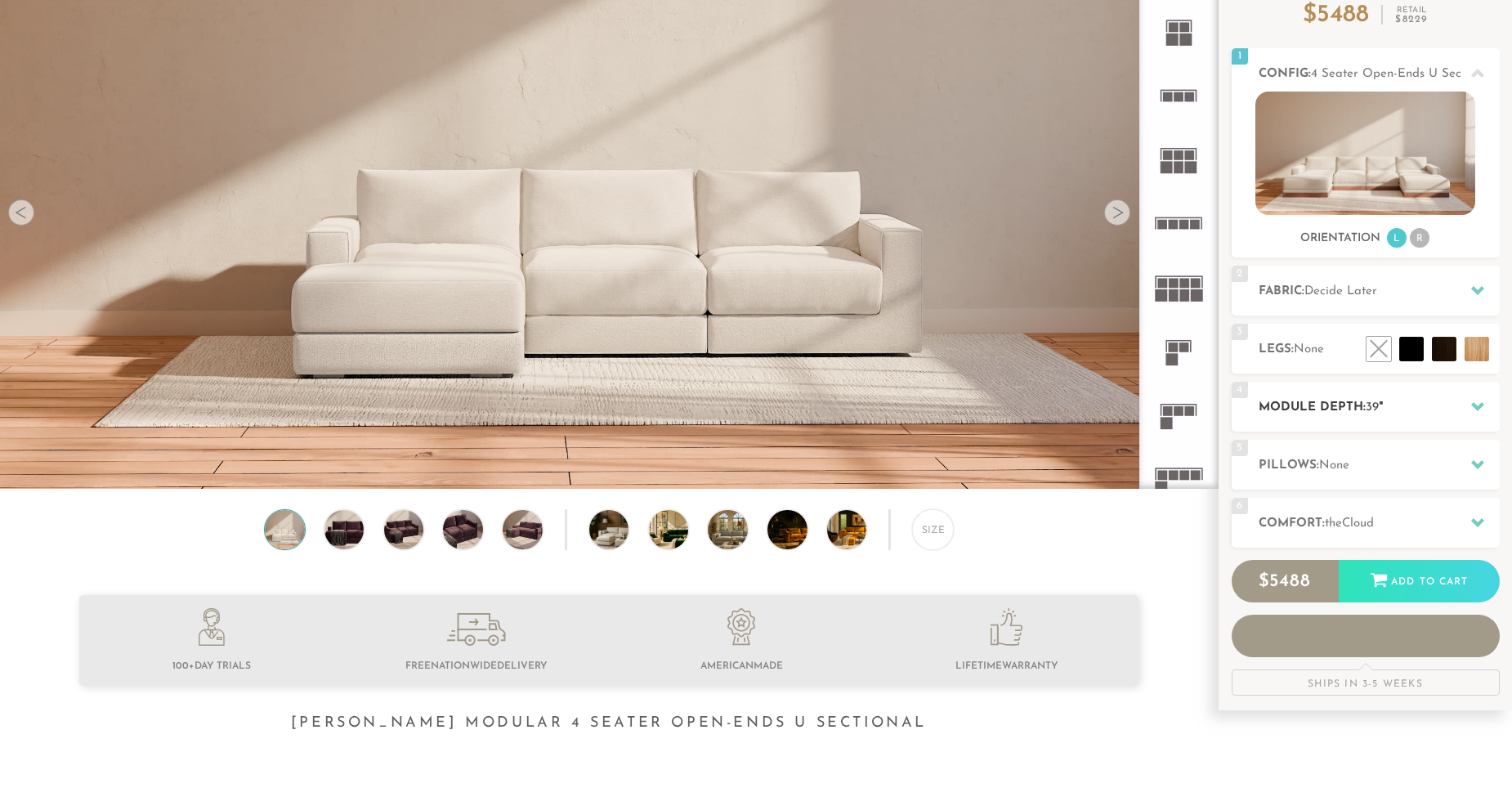
click at [1483, 411] on icon at bounding box center [1478, 407] width 13 height 13
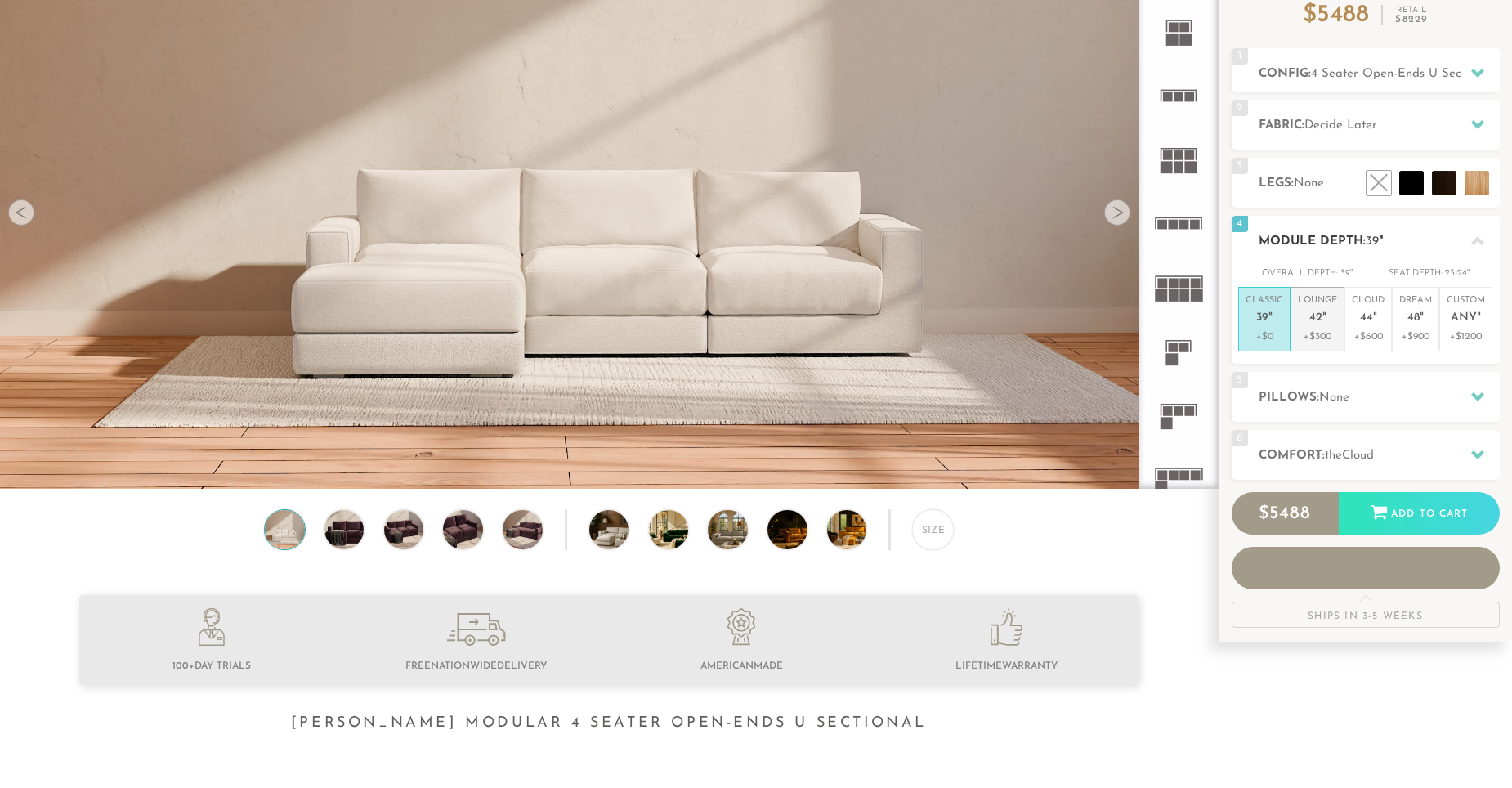
click at [1328, 321] on p "Lounge 42 "" at bounding box center [1317, 312] width 39 height 35
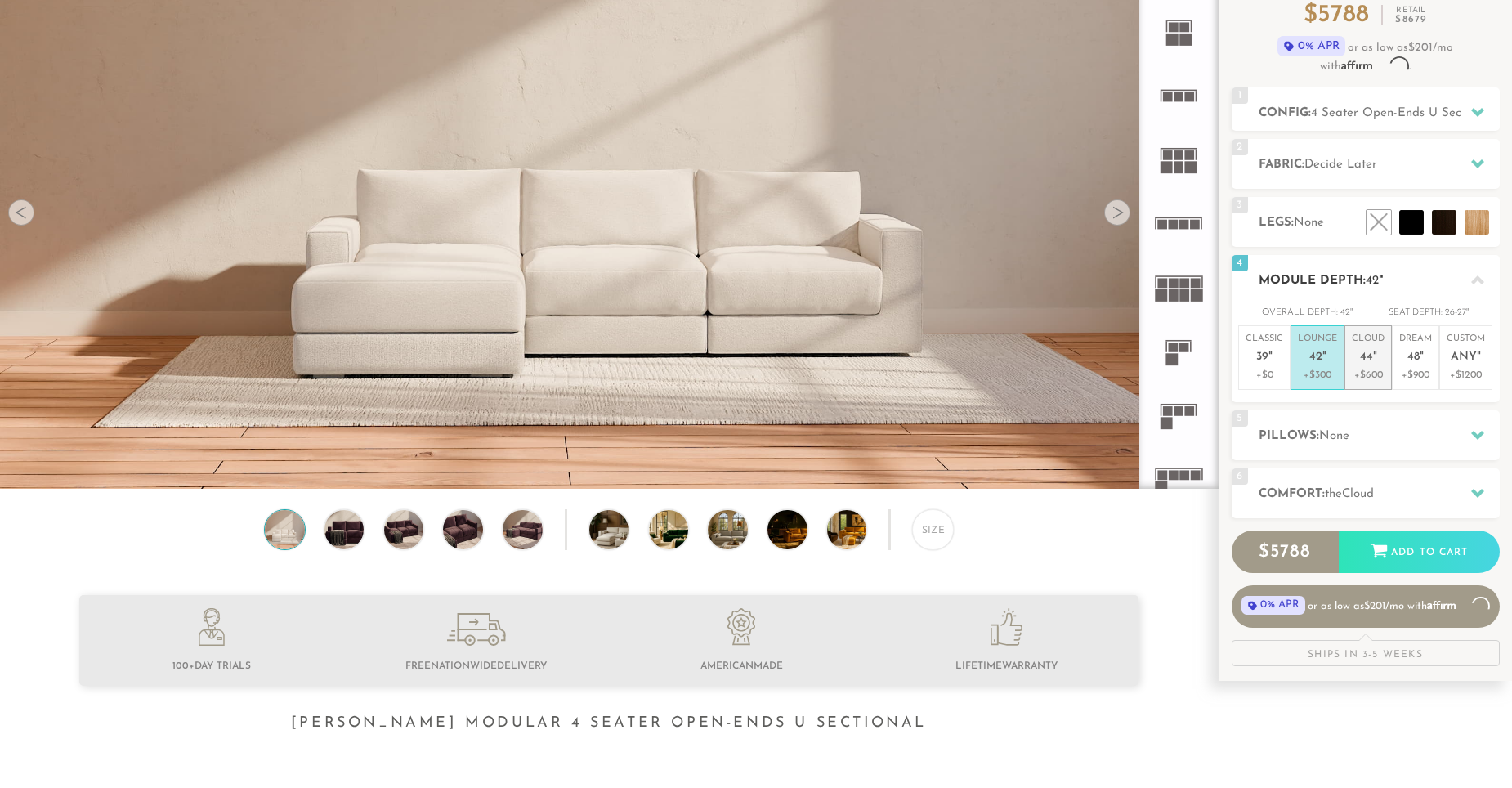
click at [1374, 359] on em """ at bounding box center [1375, 357] width 4 height 14
click at [1407, 366] on p "Dream 48 "" at bounding box center [1415, 350] width 32 height 35
click at [1473, 372] on p "+$1200" at bounding box center [1465, 375] width 38 height 14
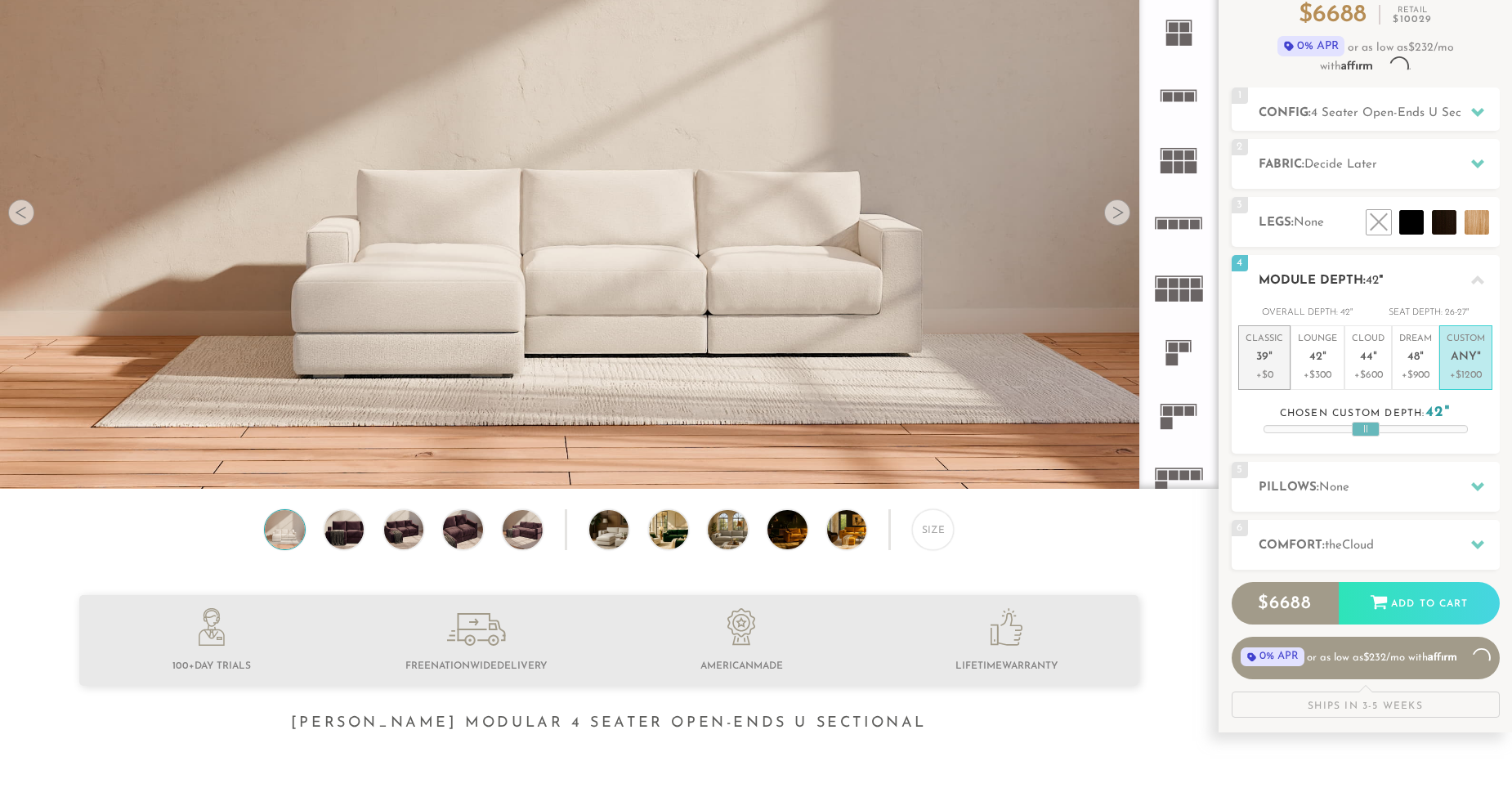
click at [1277, 364] on p "Classic 39 "" at bounding box center [1265, 350] width 38 height 35
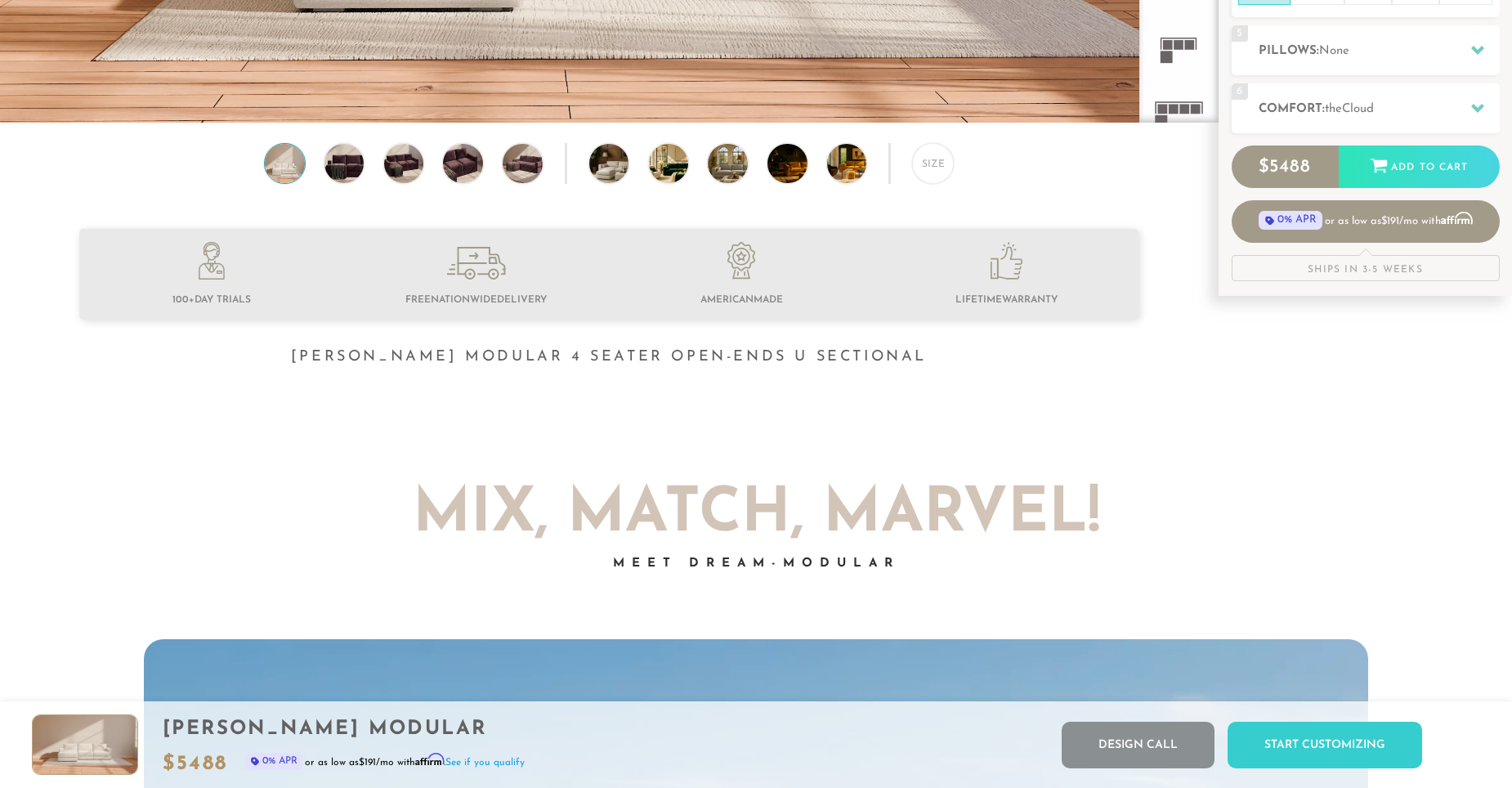
scroll to position [0, 0]
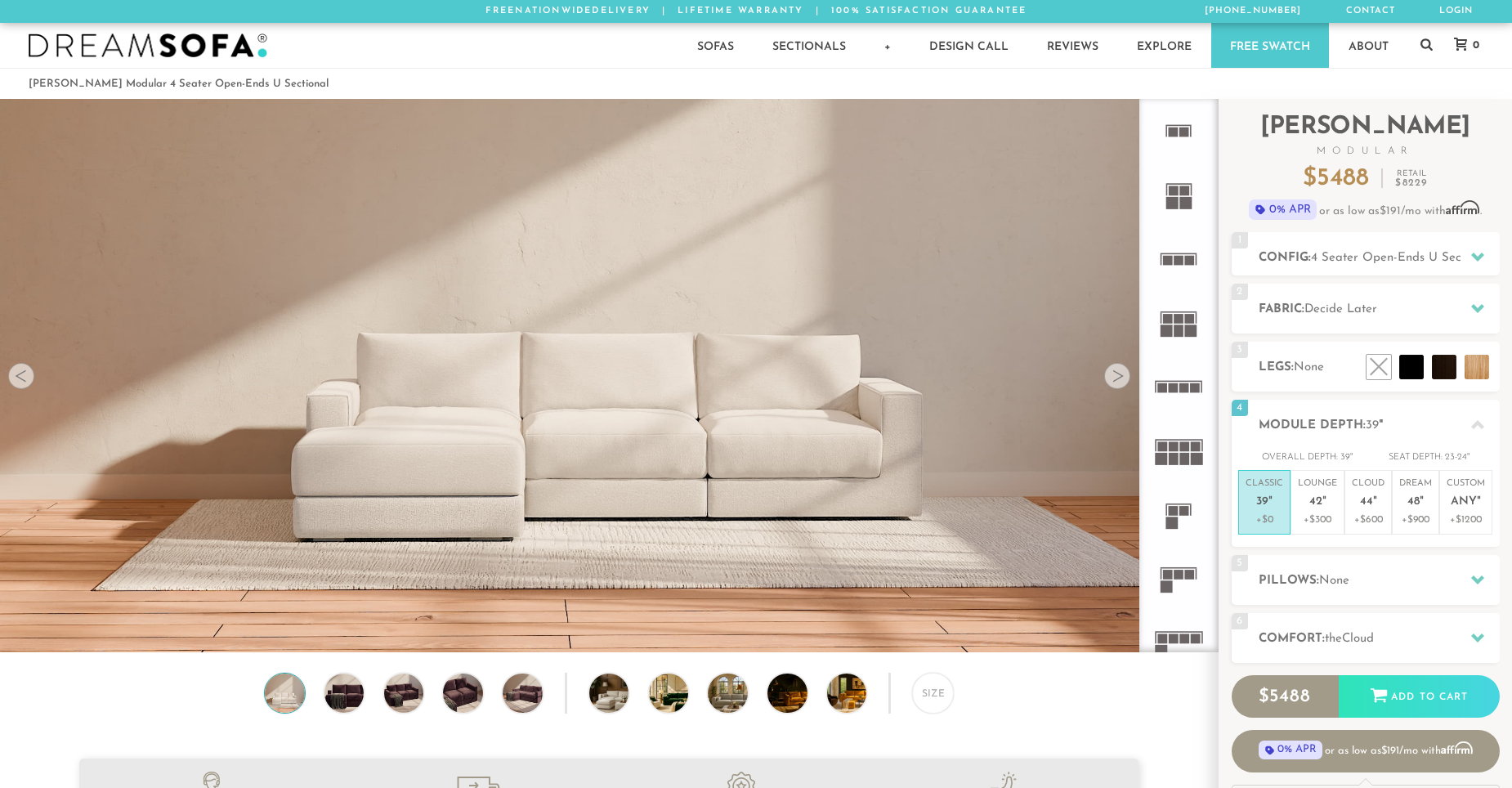
click at [1181, 378] on icon at bounding box center [1178, 386] width 64 height 64
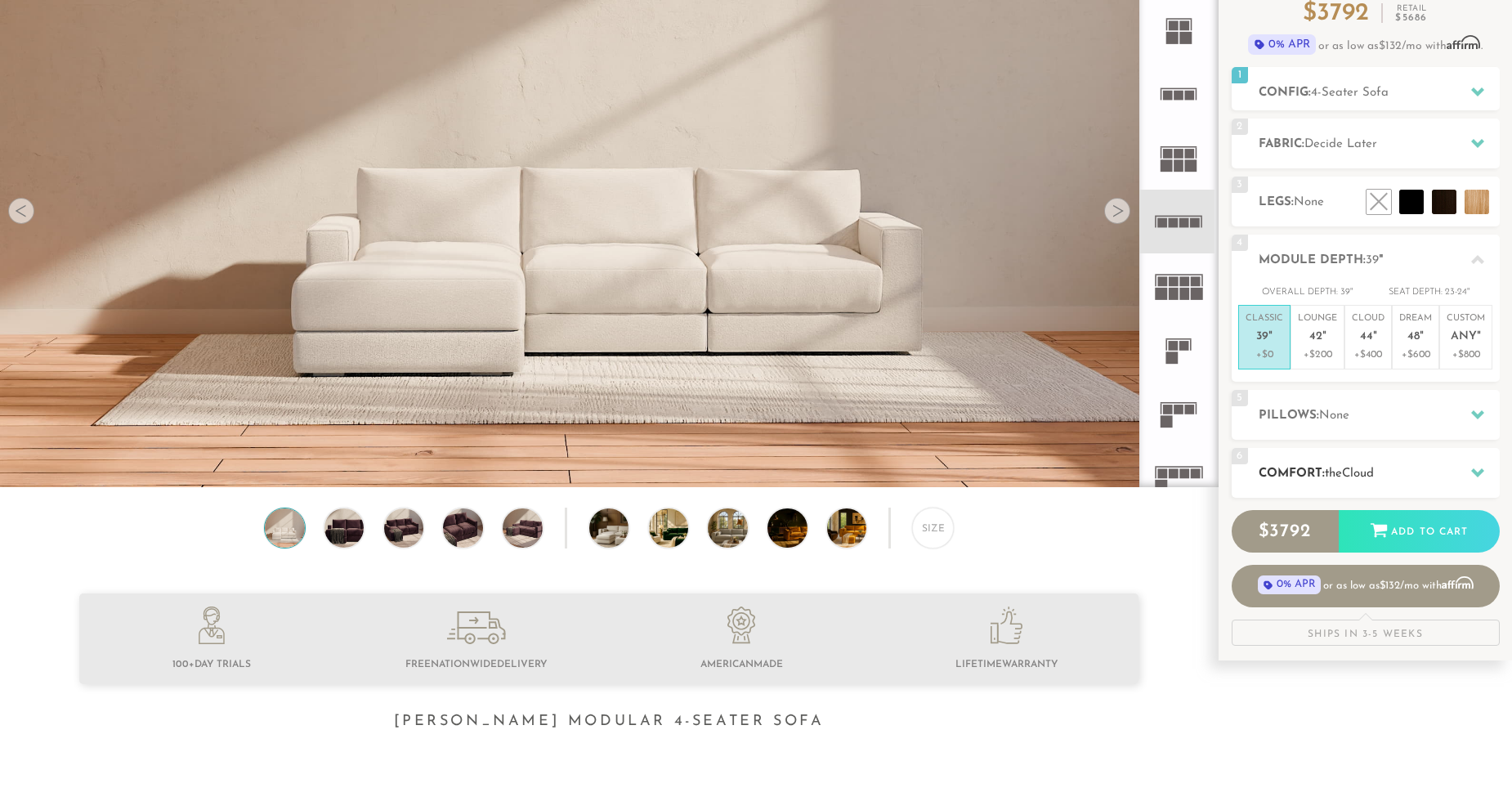
scroll to position [163, 0]
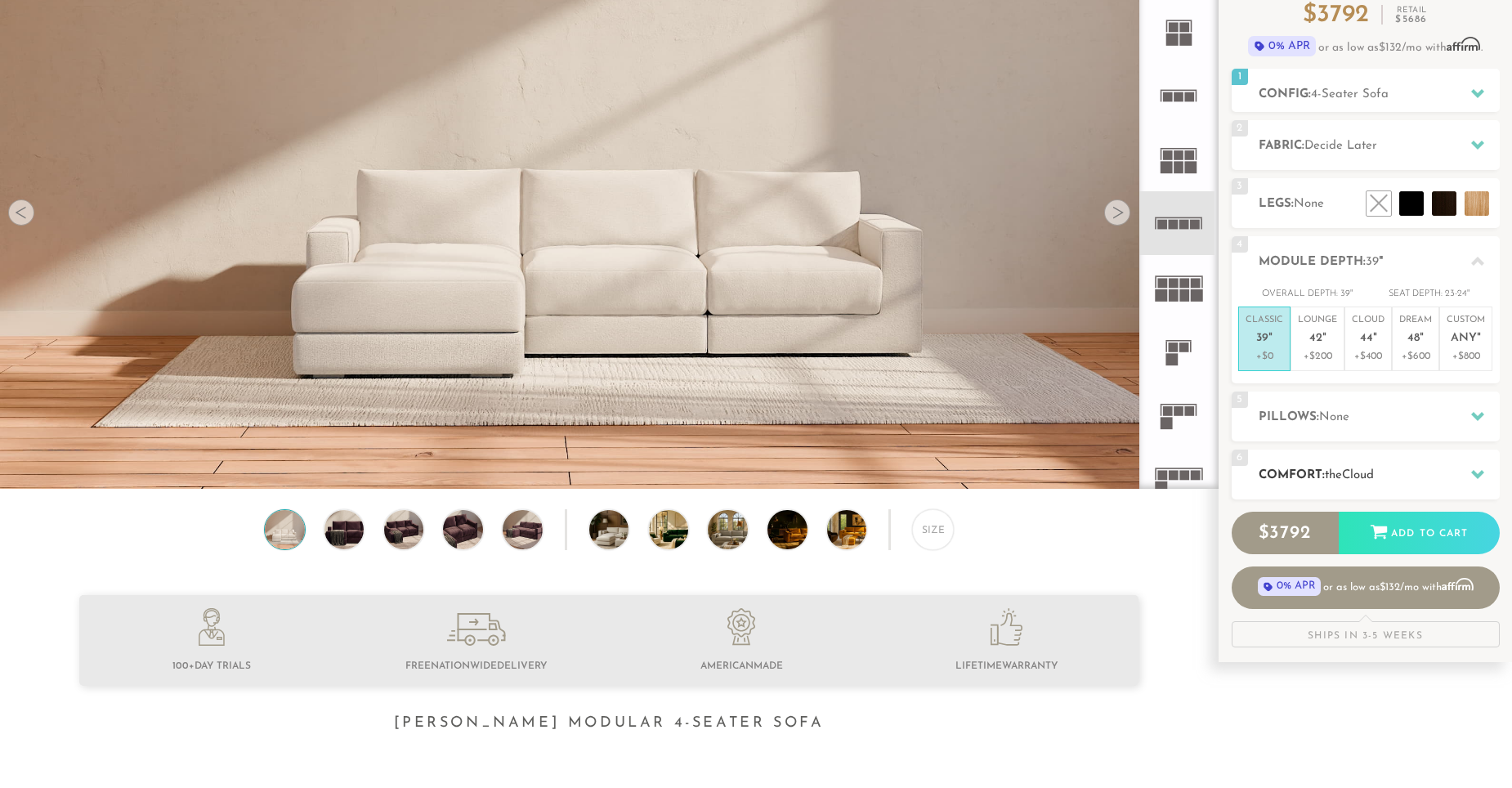
click at [1481, 464] on div at bounding box center [1478, 474] width 34 height 33
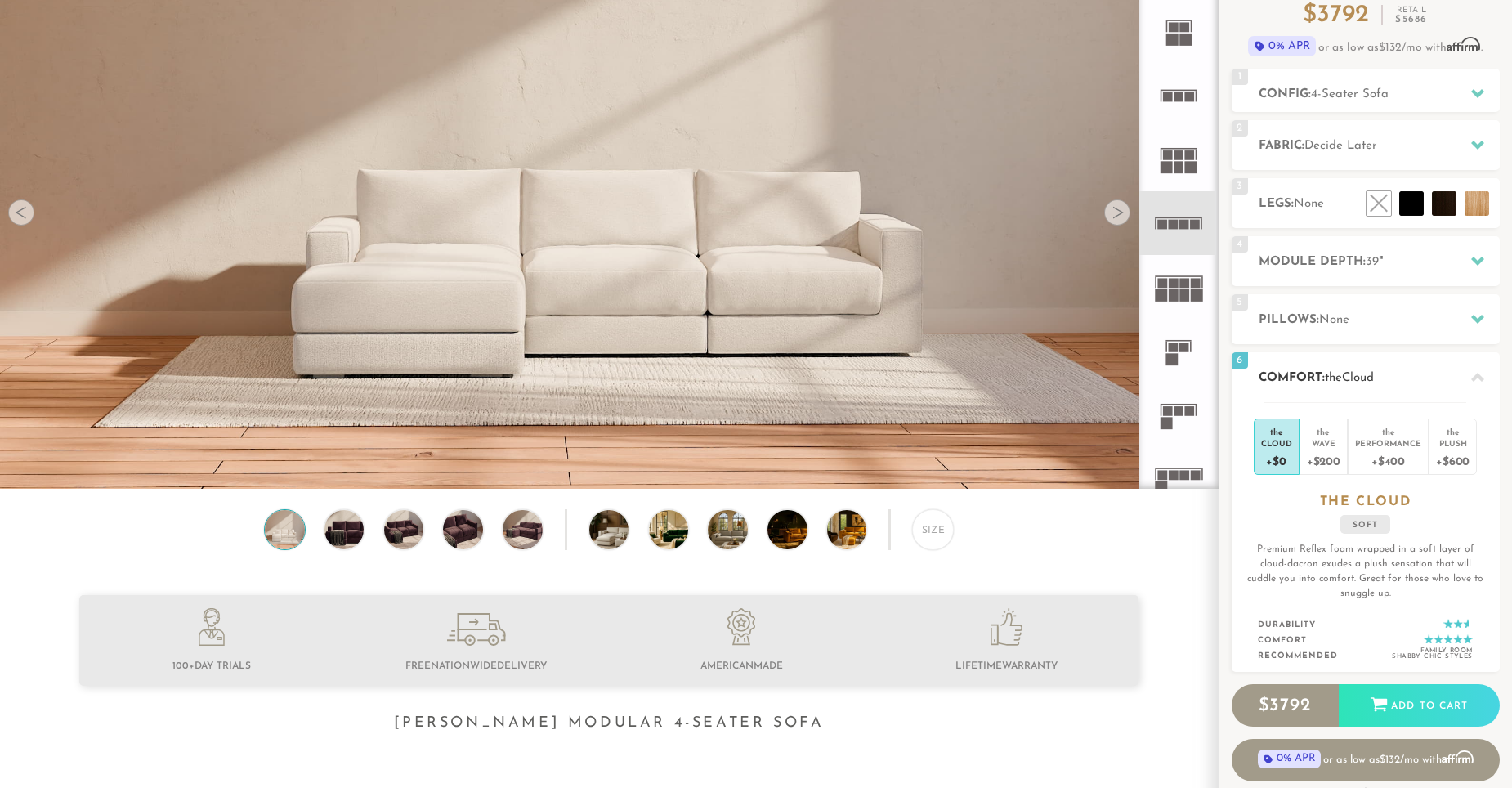
click at [1487, 382] on div at bounding box center [1478, 376] width 34 height 33
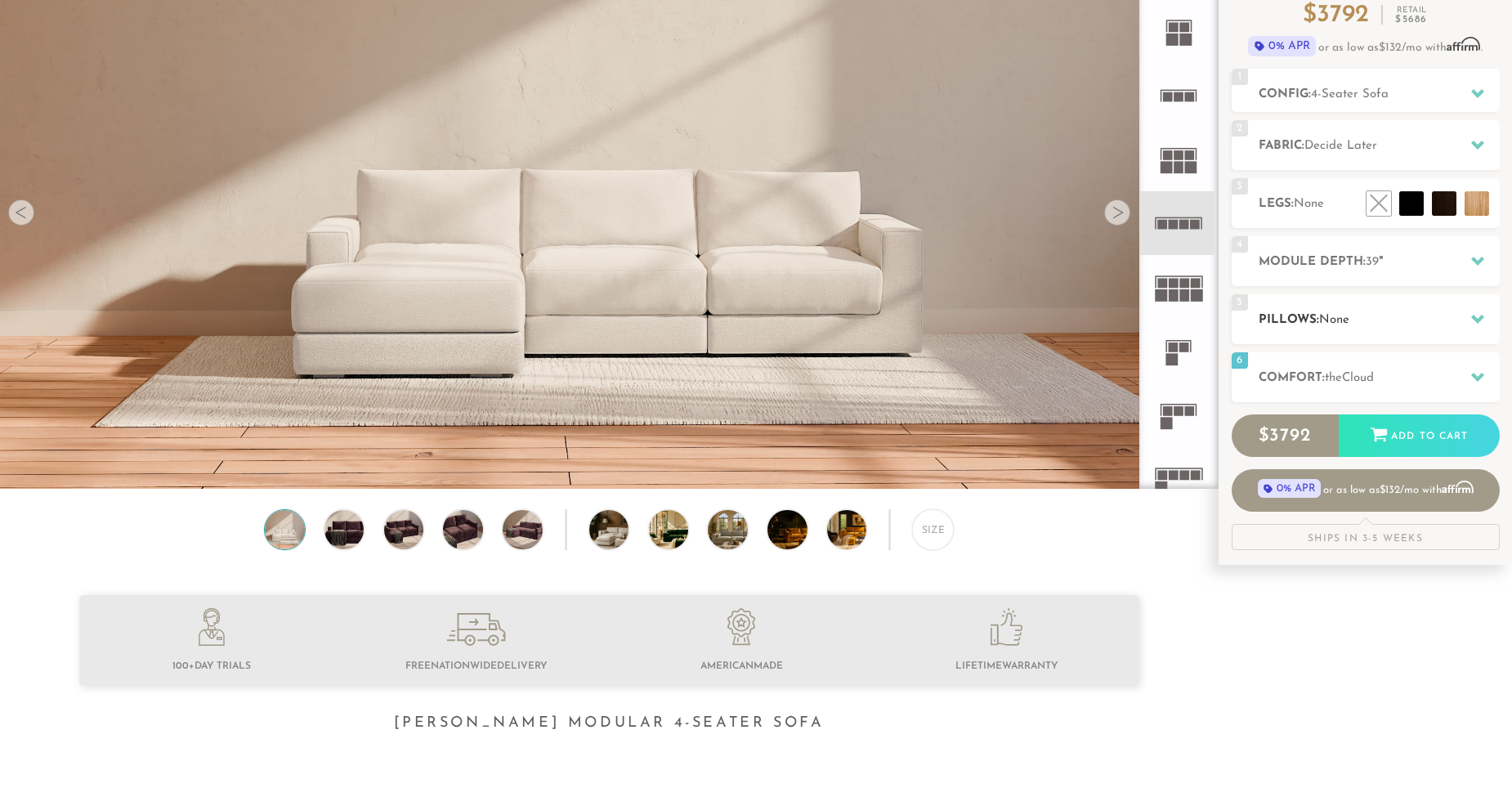
click at [1473, 336] on div "5 Pillows: None" at bounding box center [1366, 319] width 268 height 49
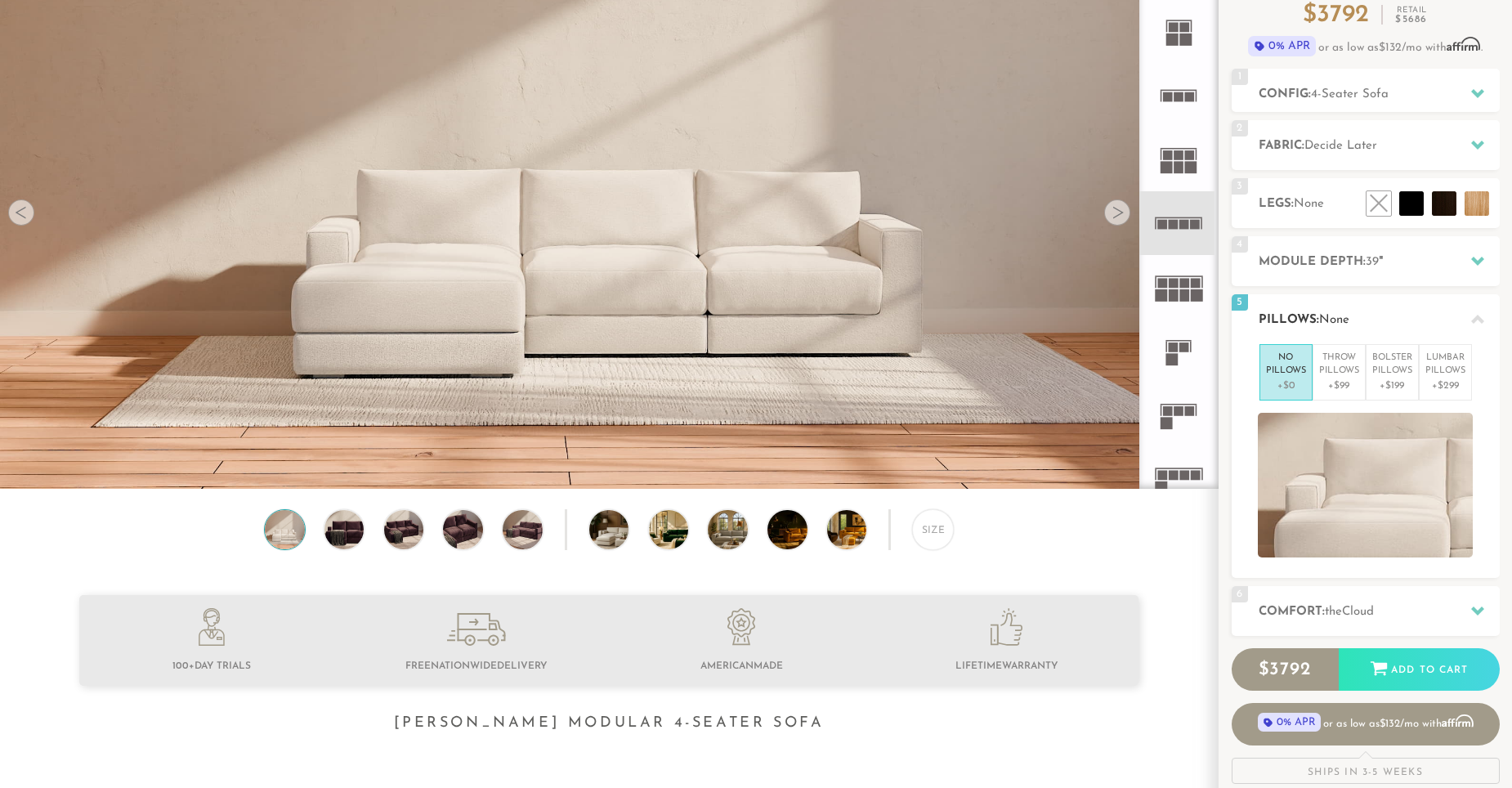
click at [1473, 336] on div "5 Pillows: None" at bounding box center [1366, 319] width 268 height 49
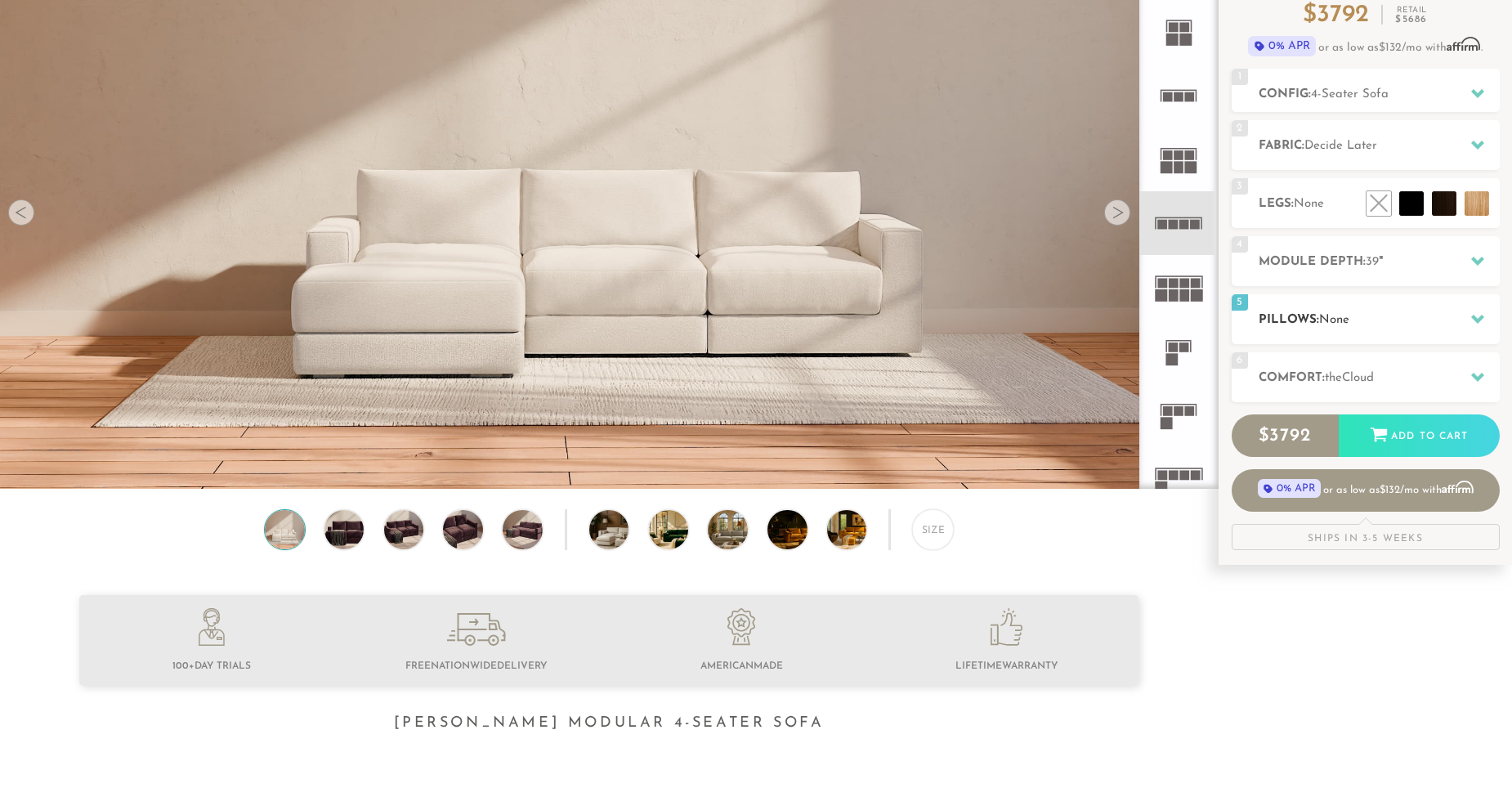
scroll to position [44, 0]
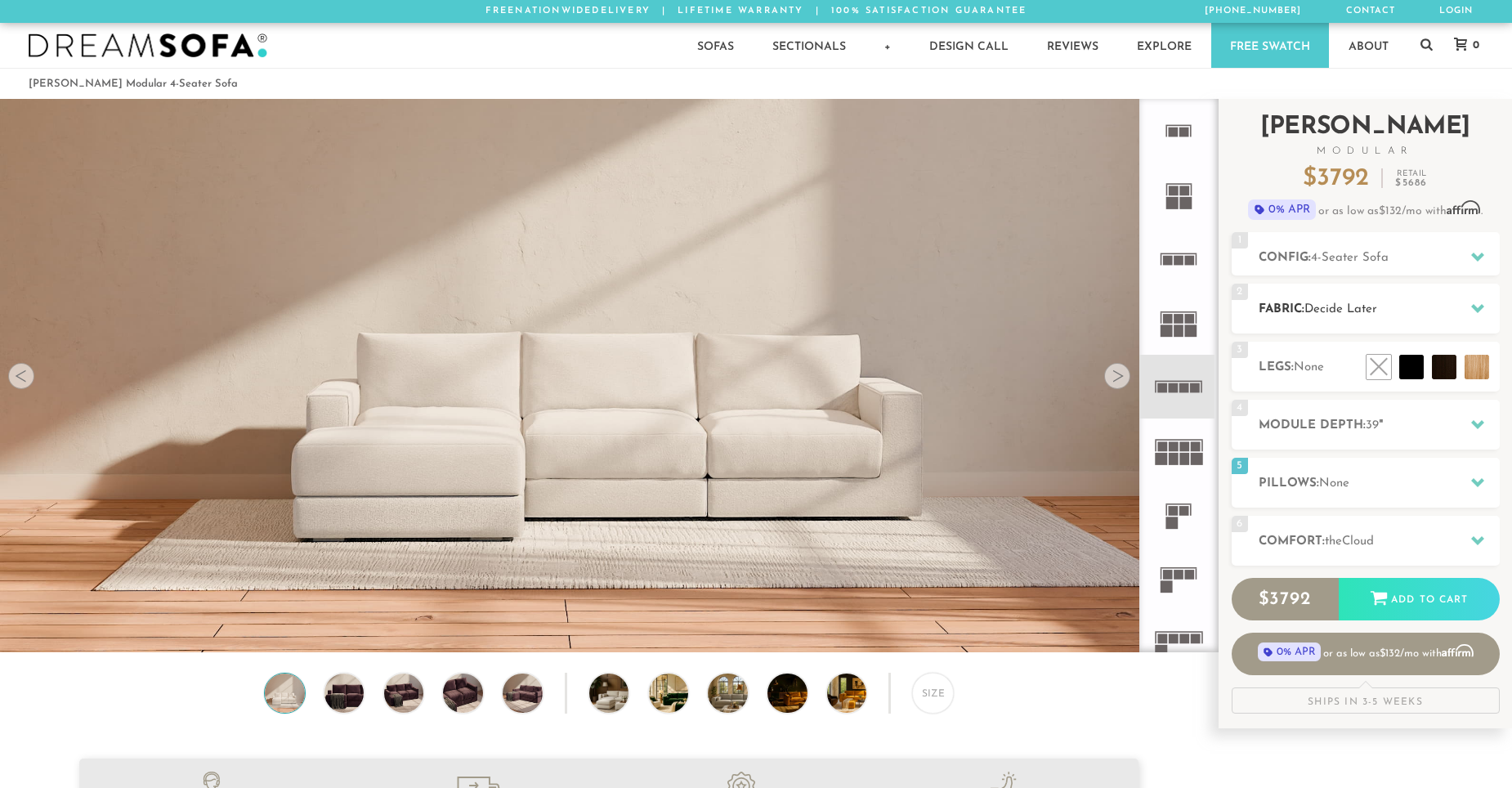
click at [1468, 316] on div at bounding box center [1478, 308] width 34 height 33
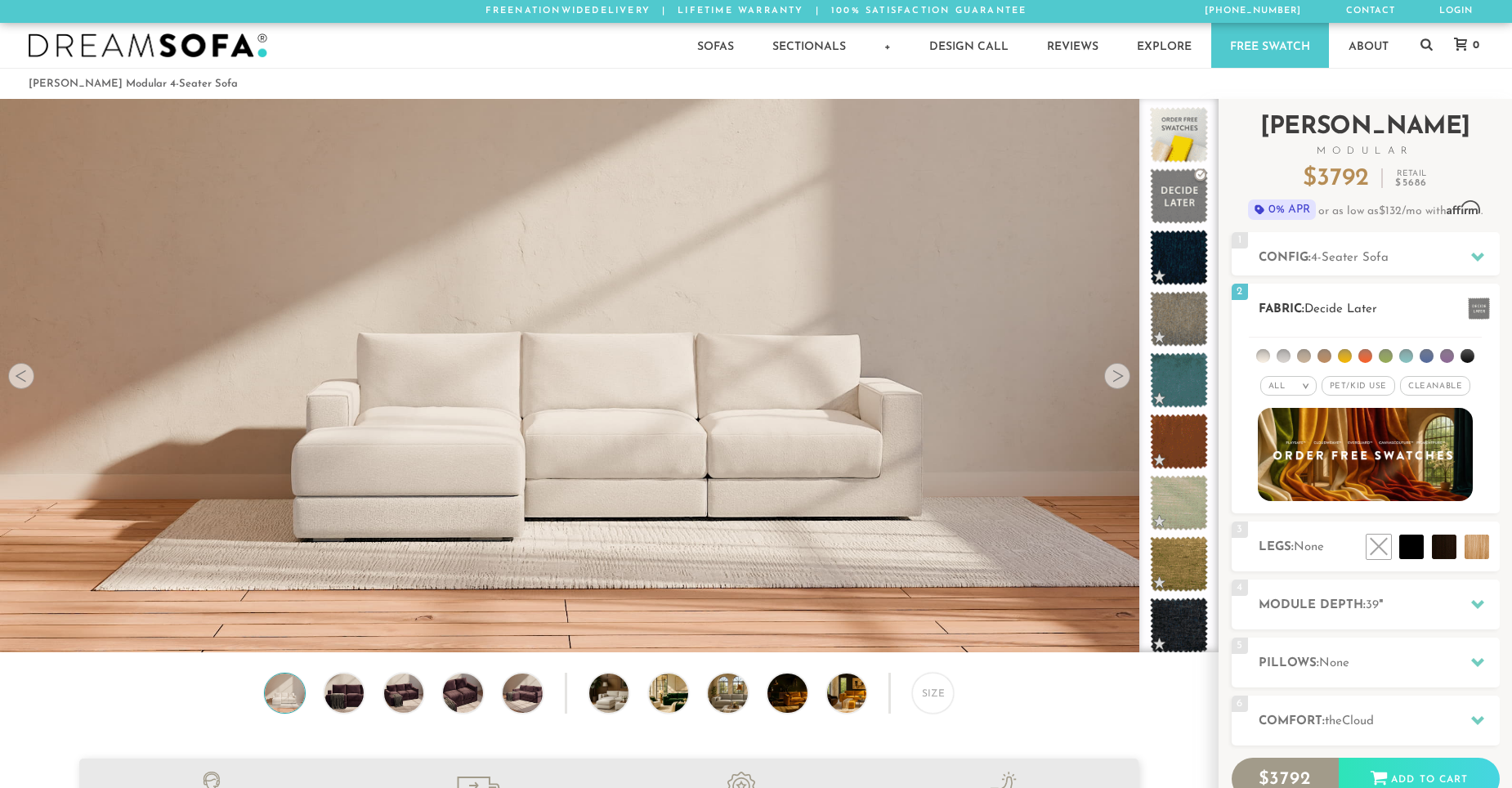
click at [1285, 358] on li at bounding box center [1283, 356] width 14 height 14
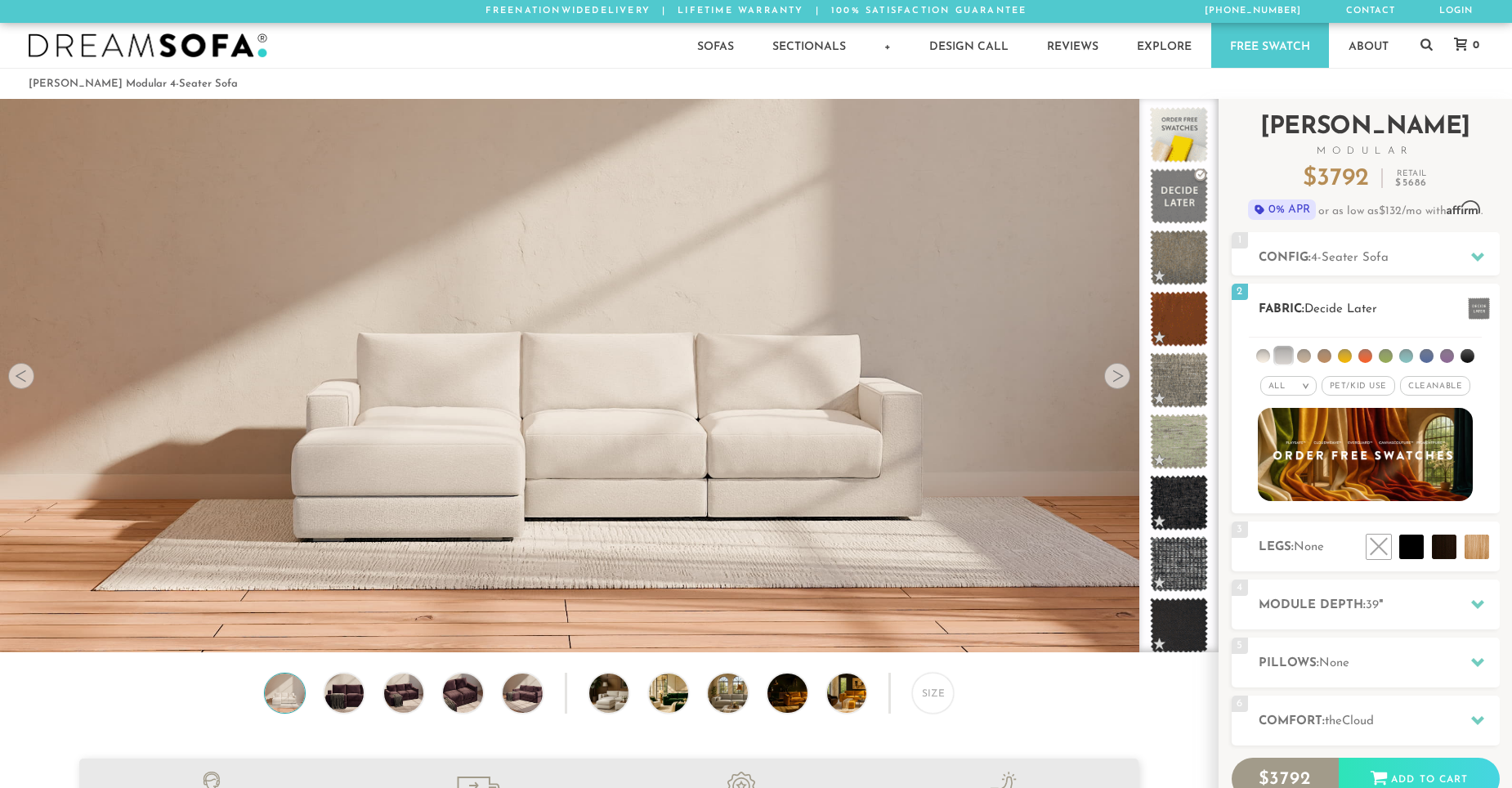
click at [1302, 356] on li at bounding box center [1304, 356] width 14 height 14
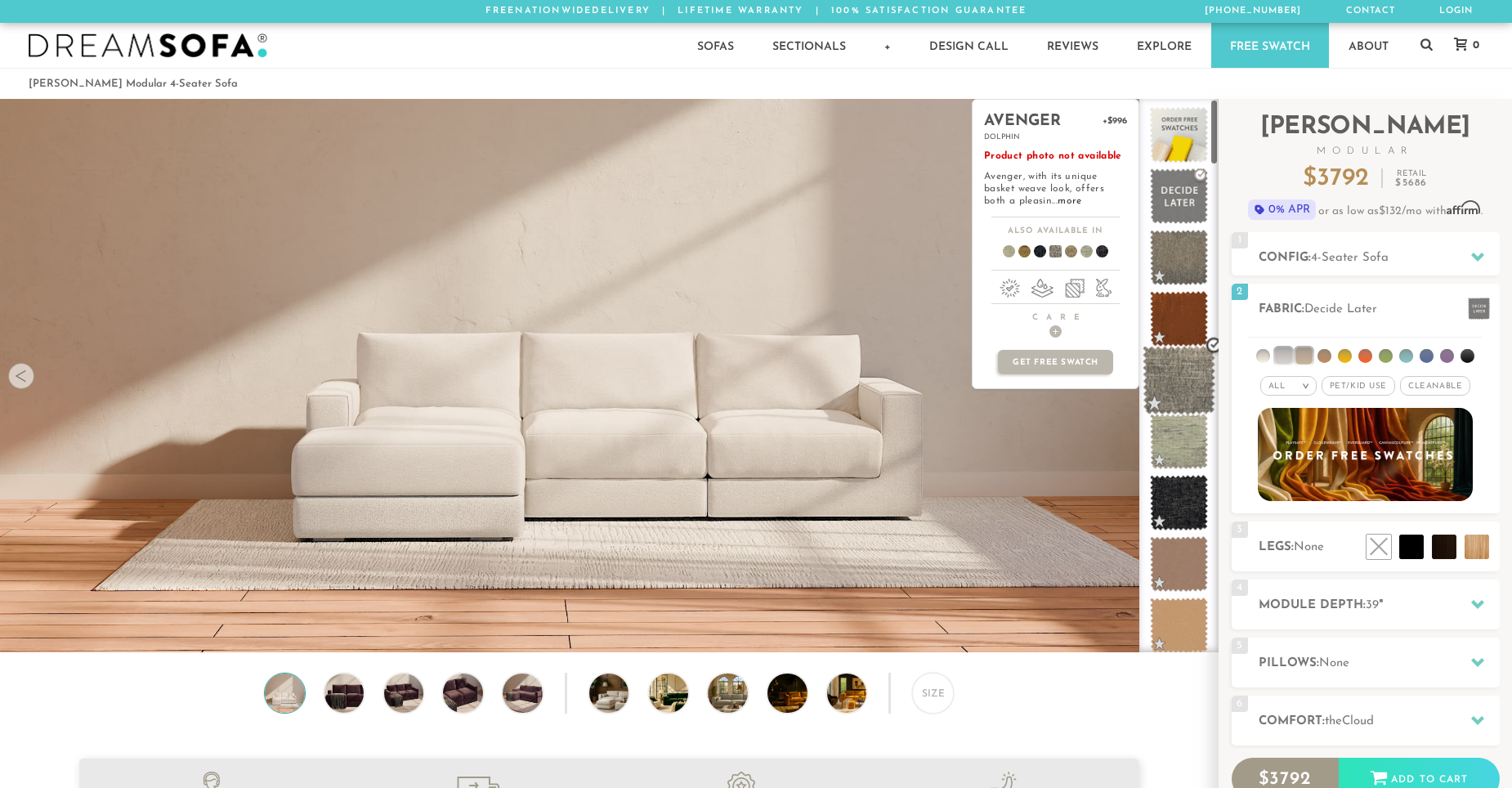
click at [1187, 376] on span at bounding box center [1178, 380] width 73 height 69
